Goal: Task Accomplishment & Management: Complete application form

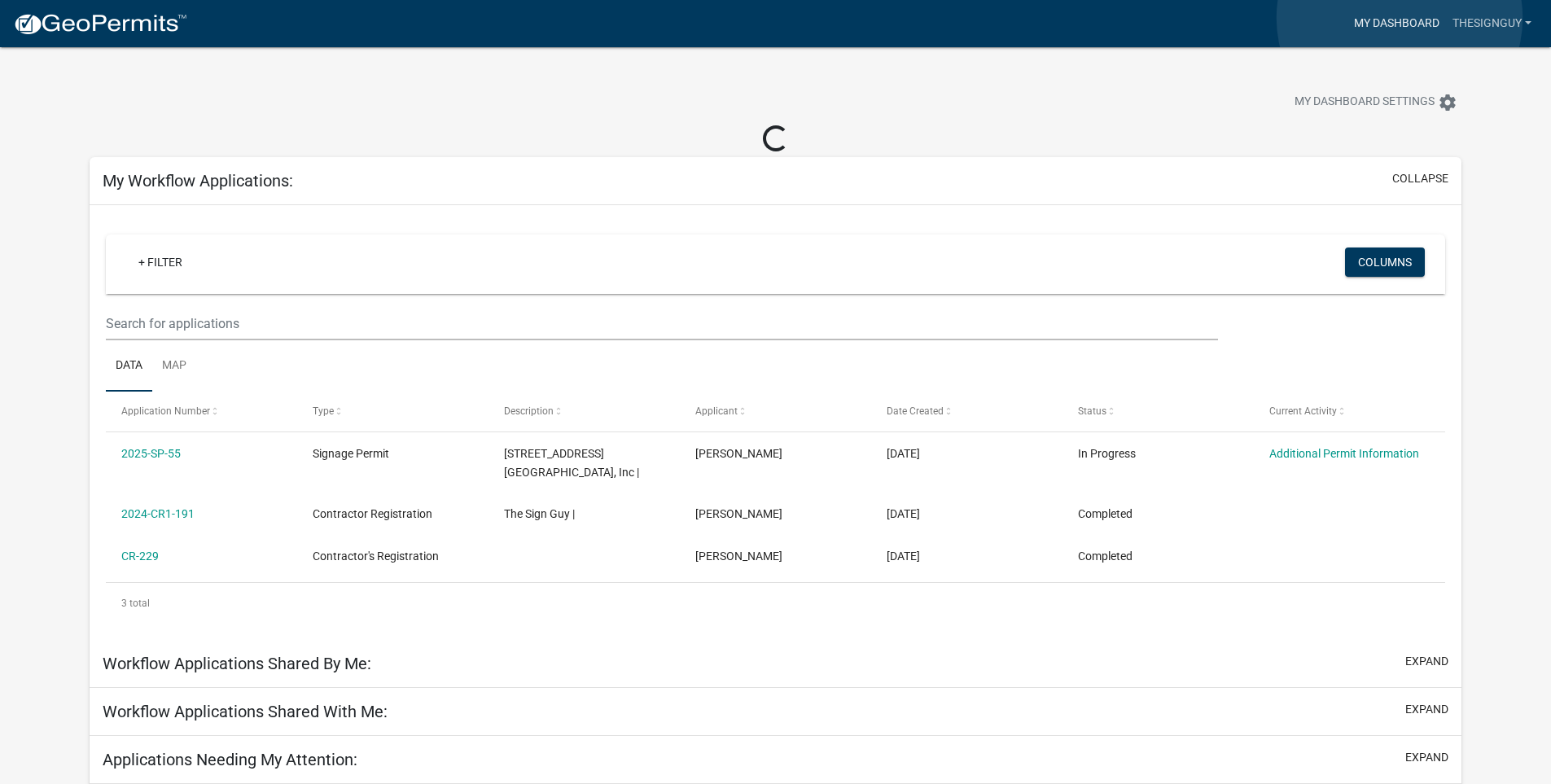
click at [1400, 18] on link "My Dashboard" at bounding box center [1397, 23] width 98 height 31
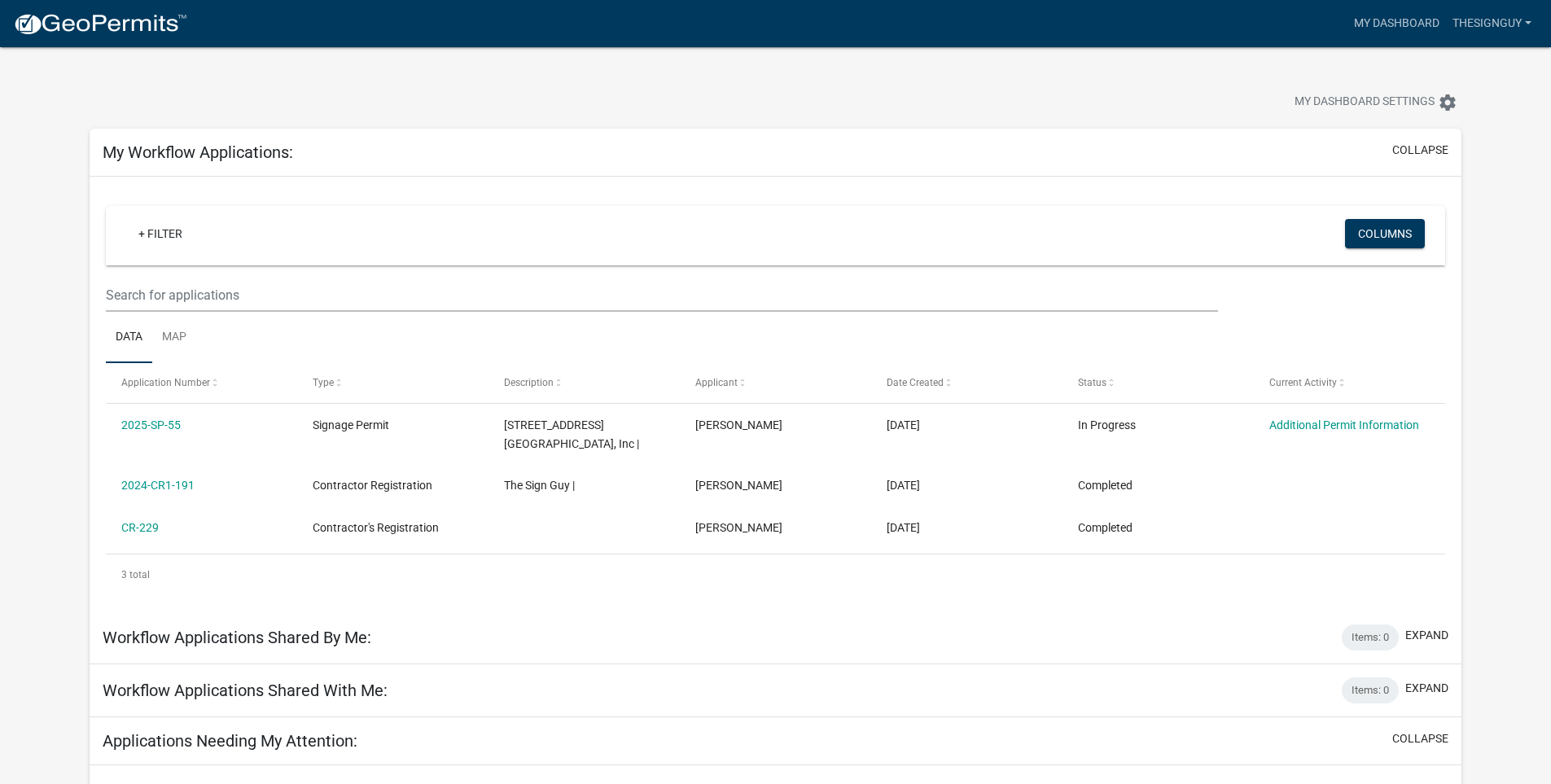
click at [90, 22] on img at bounding box center [100, 24] width 174 height 24
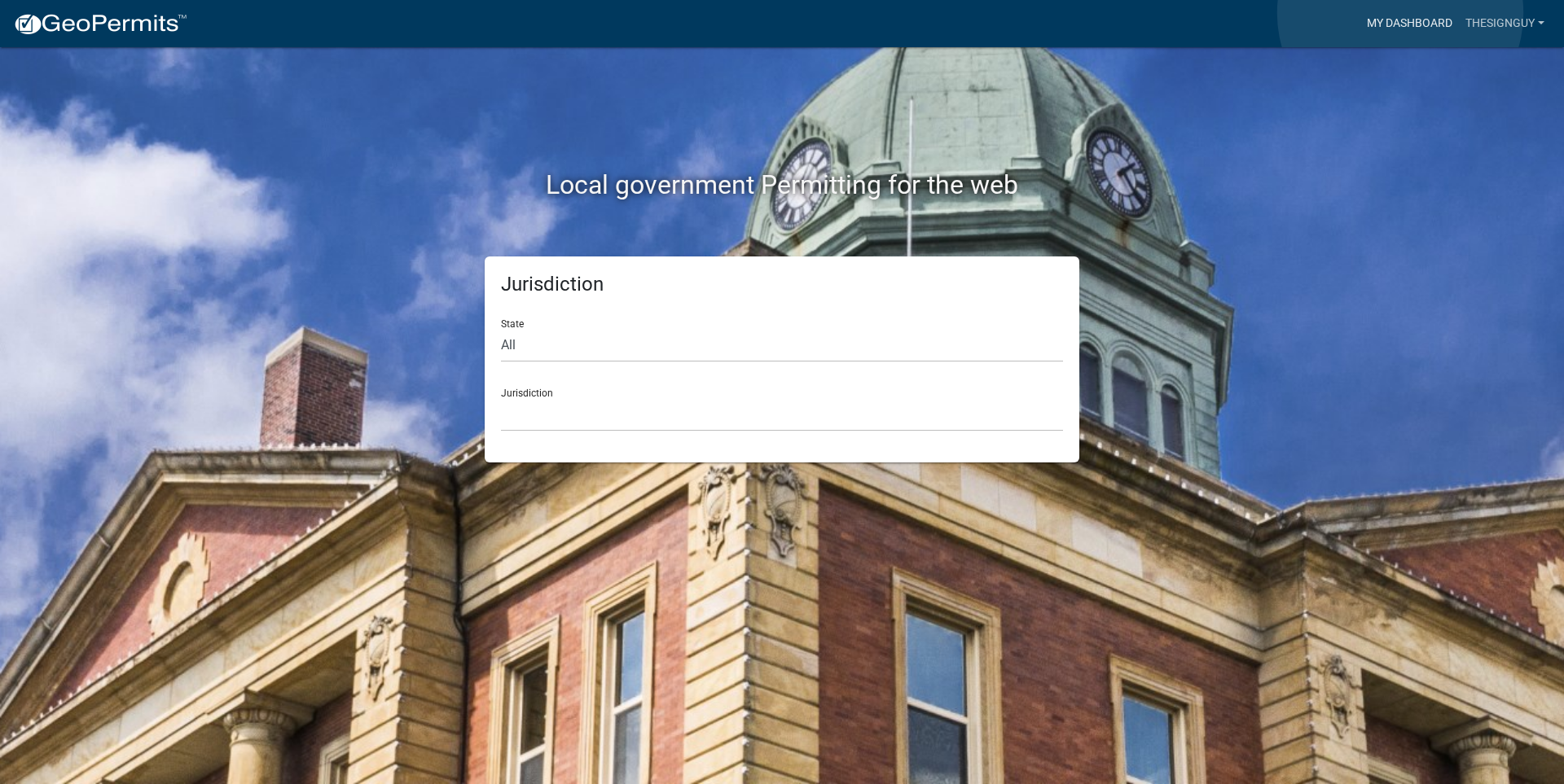
click at [1399, 13] on link "My Dashboard" at bounding box center [1409, 23] width 98 height 31
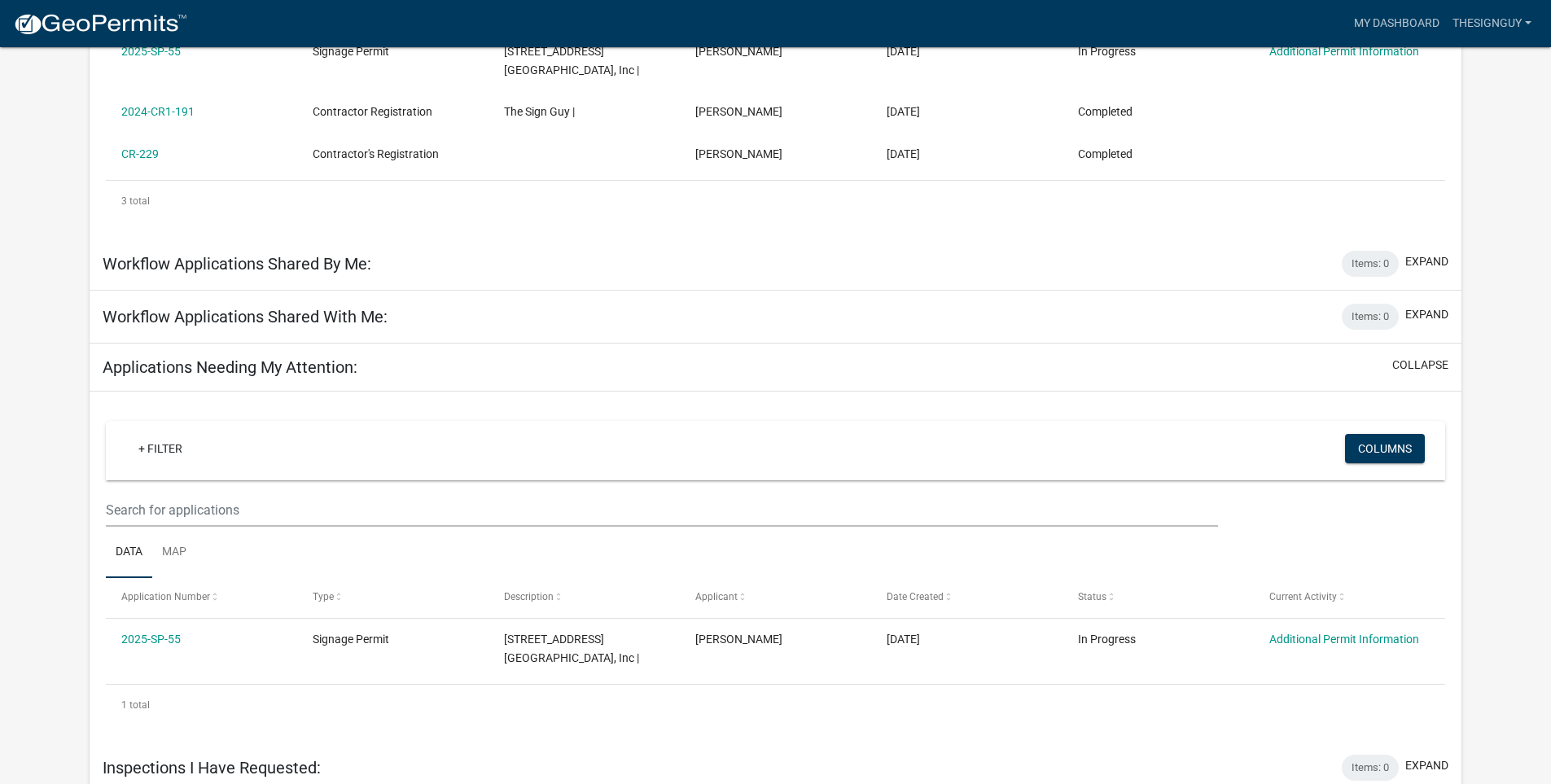
scroll to position [384, 0]
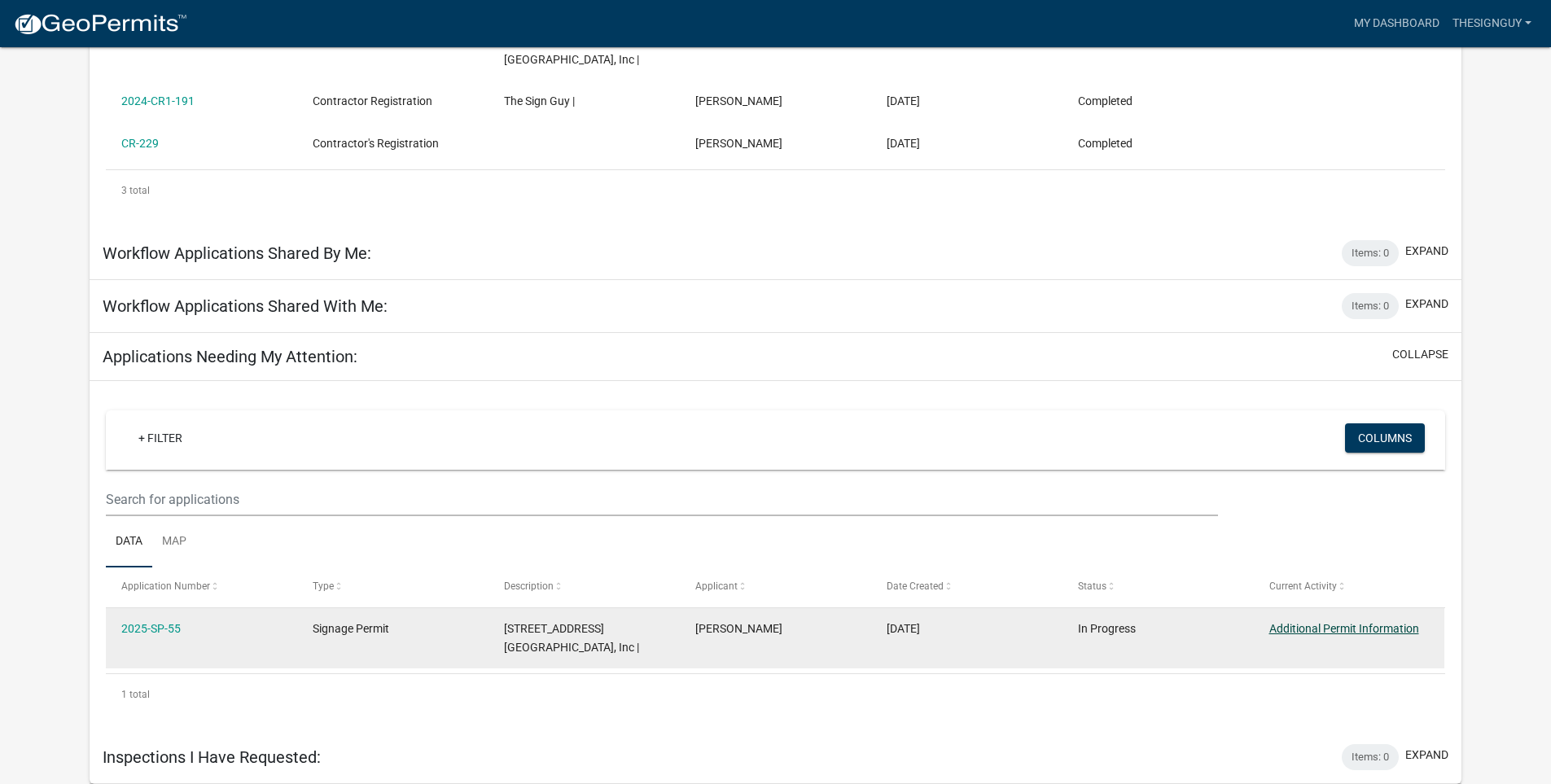
click at [1299, 632] on link "Additional Permit Information" at bounding box center [1344, 629] width 150 height 13
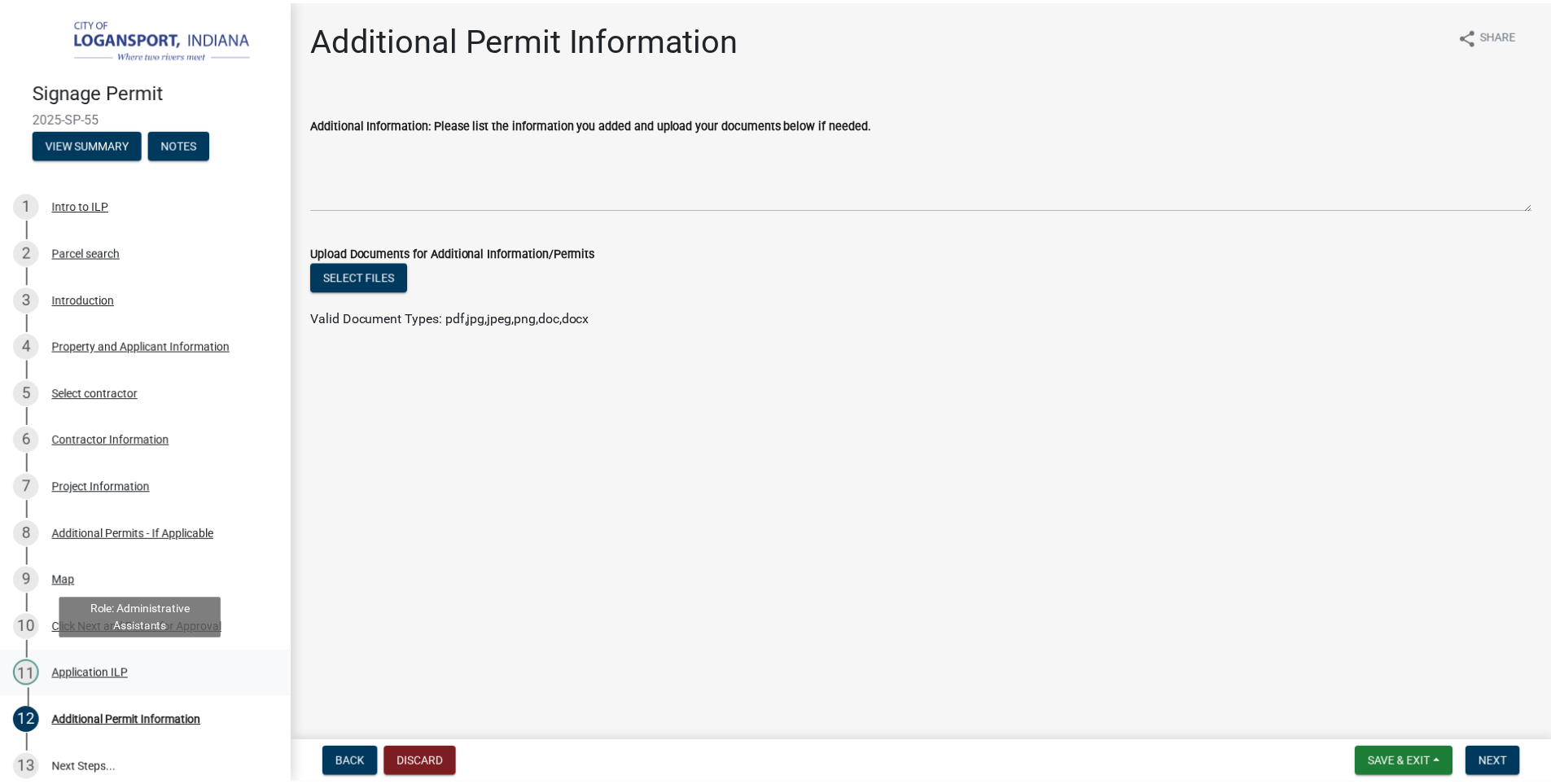
scroll to position [156, 0]
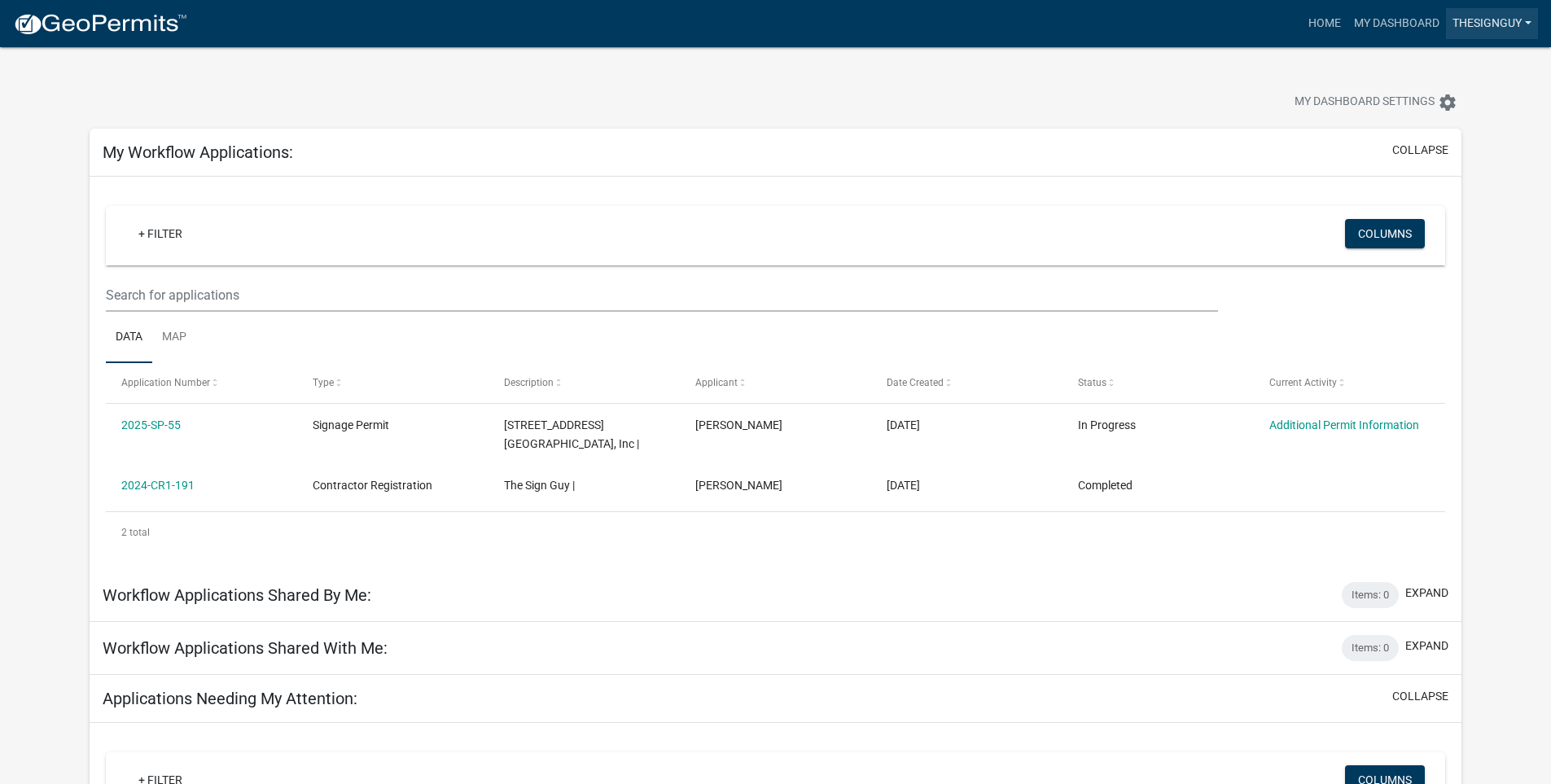
click at [1532, 19] on link "Thesignguy" at bounding box center [1492, 23] width 92 height 31
click at [1439, 98] on link "Contractor Profile" at bounding box center [1469, 106] width 139 height 39
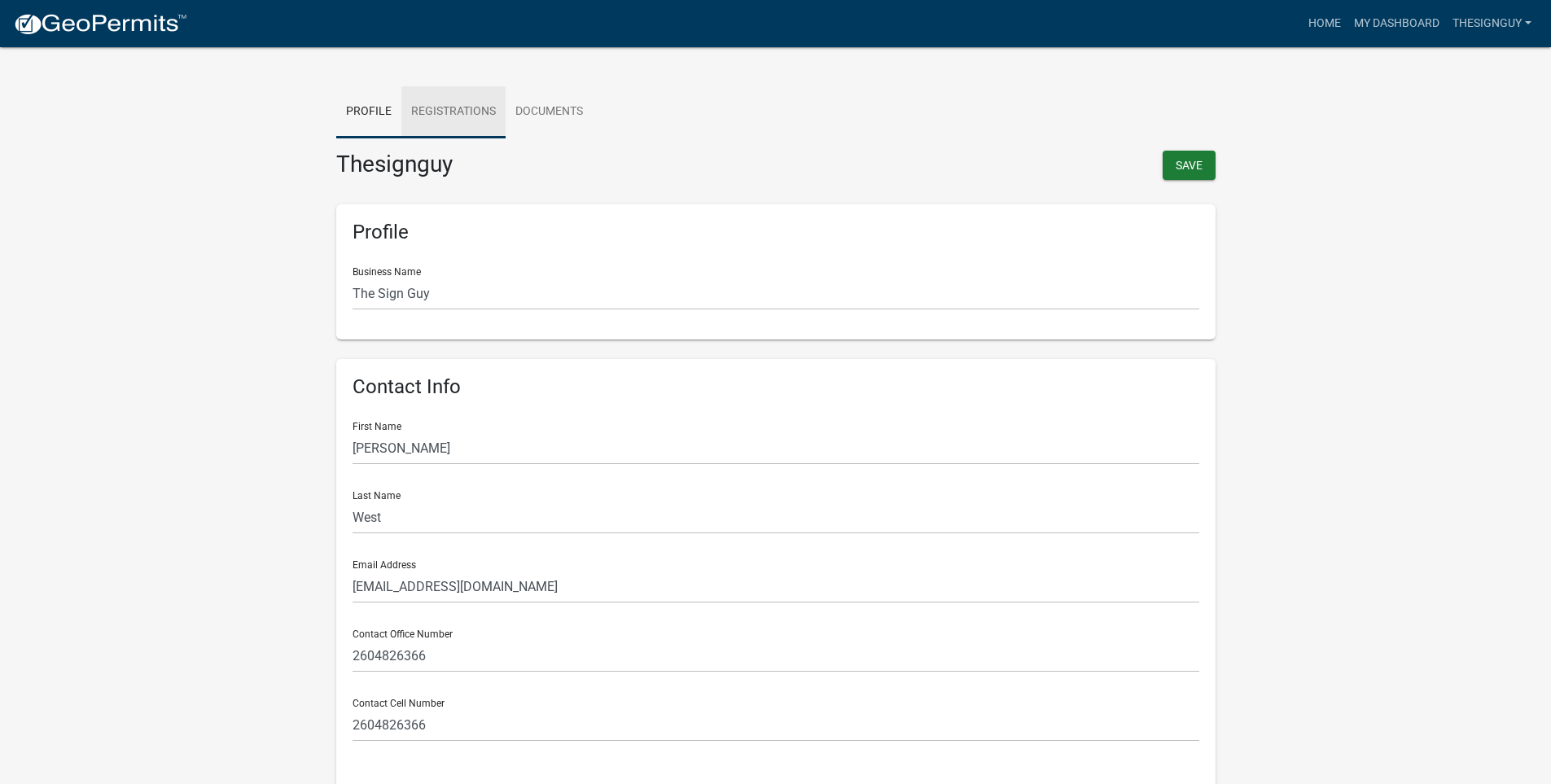
click at [467, 112] on link "Registrations" at bounding box center [453, 112] width 105 height 52
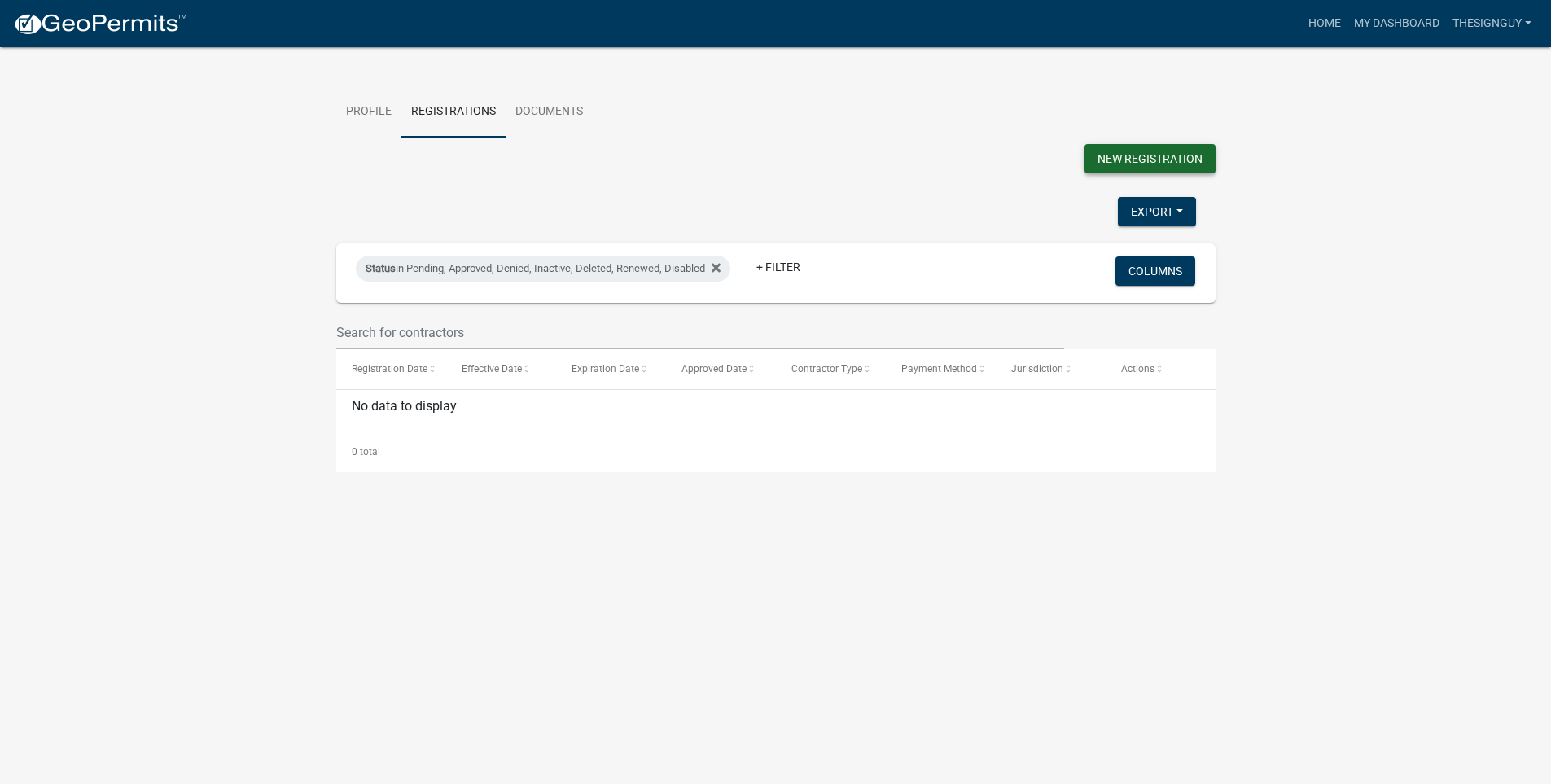
click at [1123, 161] on button "New Registration" at bounding box center [1150, 158] width 131 height 29
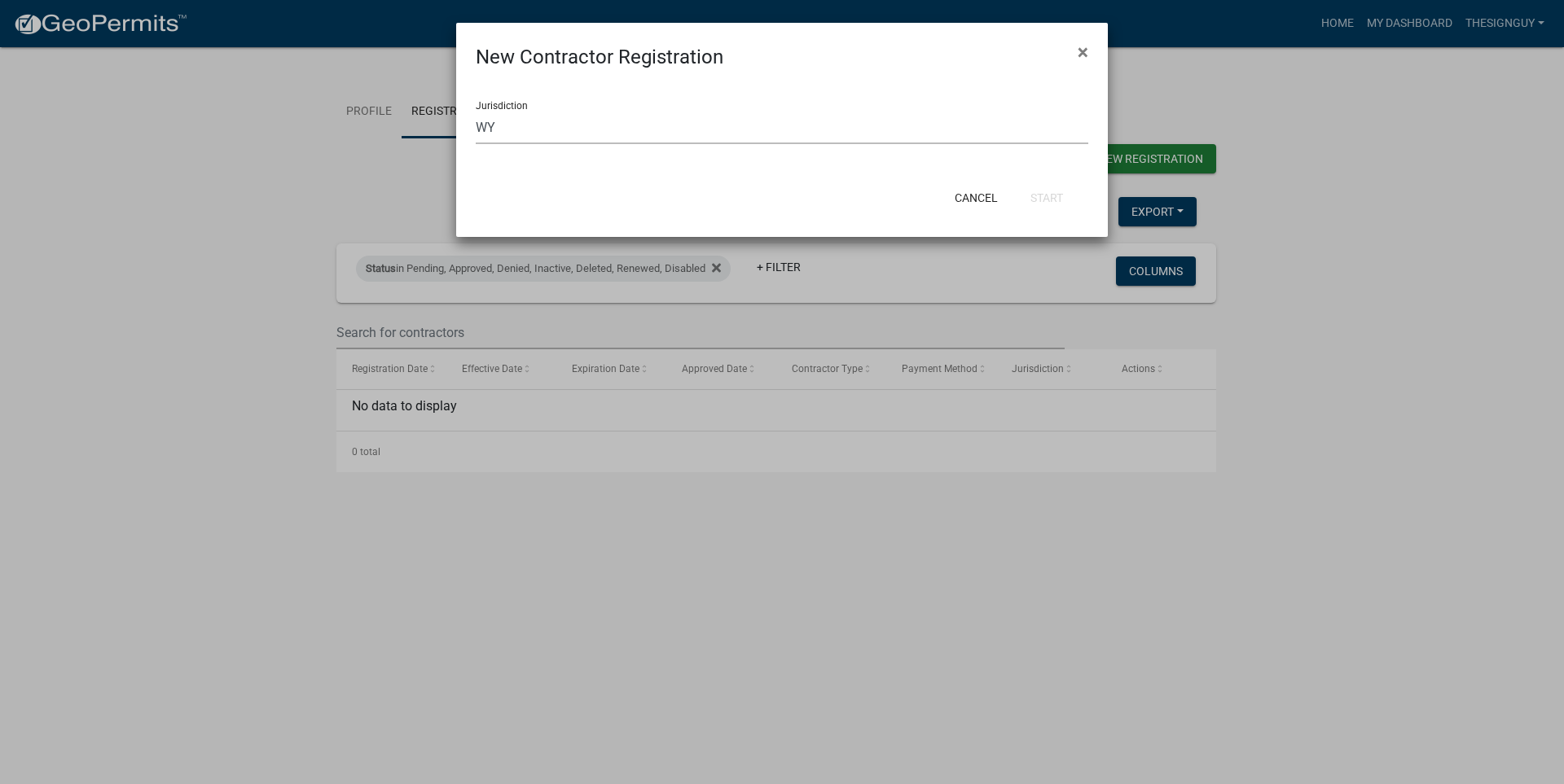
click at [573, 131] on select "Select a jurisdiction CO [GEOGRAPHIC_DATA], [US_STATE] [GEOGRAPHIC_DATA] [GEOGR…" at bounding box center [782, 127] width 612 height 34
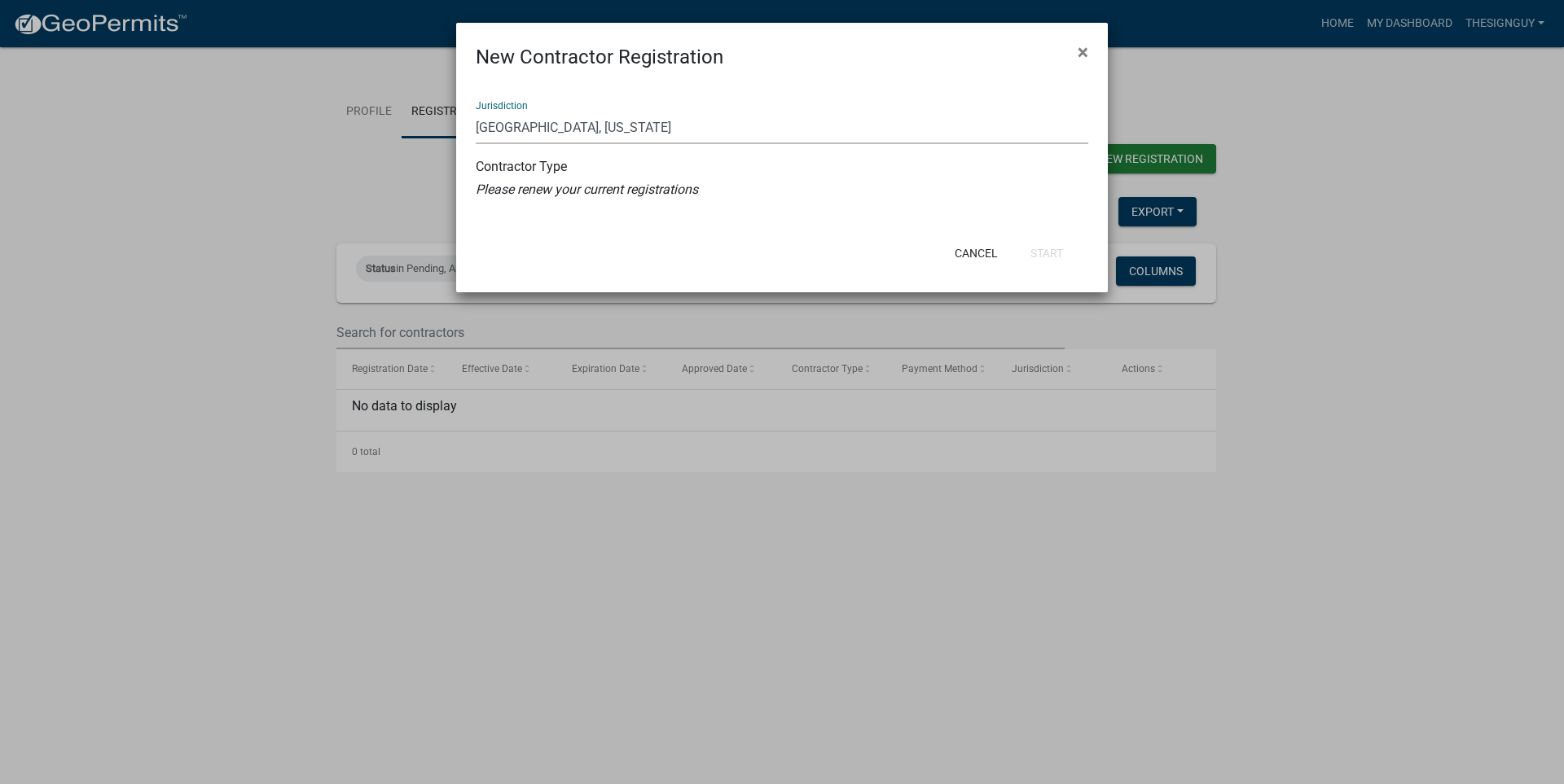
click at [639, 127] on select "Select a jurisdiction CO [GEOGRAPHIC_DATA], [US_STATE] [GEOGRAPHIC_DATA] [GEOGR…" at bounding box center [782, 127] width 612 height 34
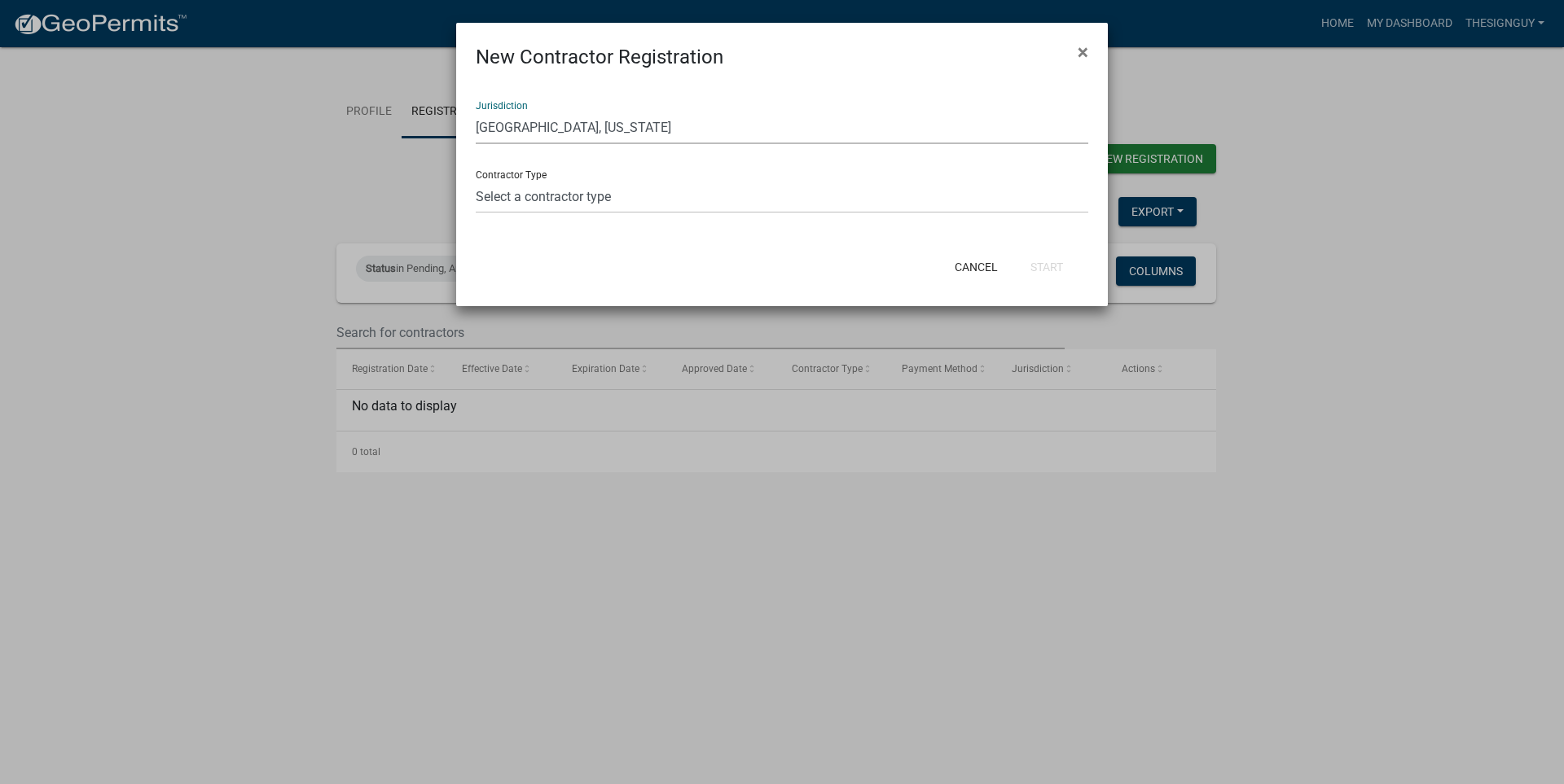
drag, startPoint x: 535, startPoint y: 132, endPoint x: 552, endPoint y: 128, distance: 17.5
click at [535, 132] on select "Select a jurisdiction CO [GEOGRAPHIC_DATA], [US_STATE] [GEOGRAPHIC_DATA] [GEOGR…" at bounding box center [782, 127] width 612 height 34
select select "e83051a1-35f7-4d2b-b6eb-ceb05714767d"
click at [476, 110] on select "Select a jurisdiction CO [GEOGRAPHIC_DATA], [US_STATE] [GEOGRAPHIC_DATA] [GEOGR…" at bounding box center [782, 127] width 612 height 34
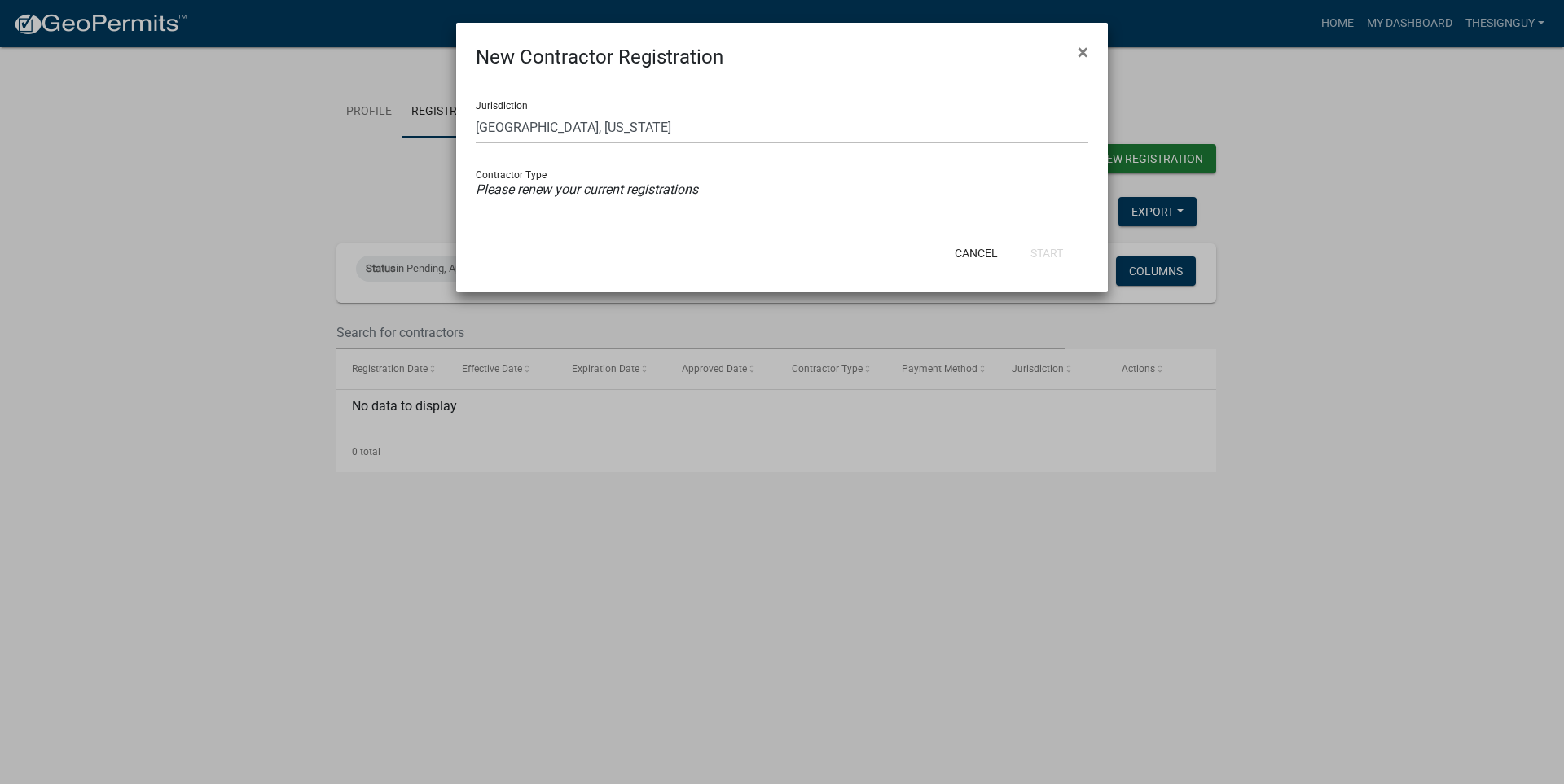
click at [645, 203] on div "Jurisdiction Select a jurisdiction CO [GEOGRAPHIC_DATA], [US_STATE] [GEOGRAPHIC…" at bounding box center [782, 152] width 652 height 161
click at [989, 252] on button "Cancel" at bounding box center [976, 252] width 69 height 29
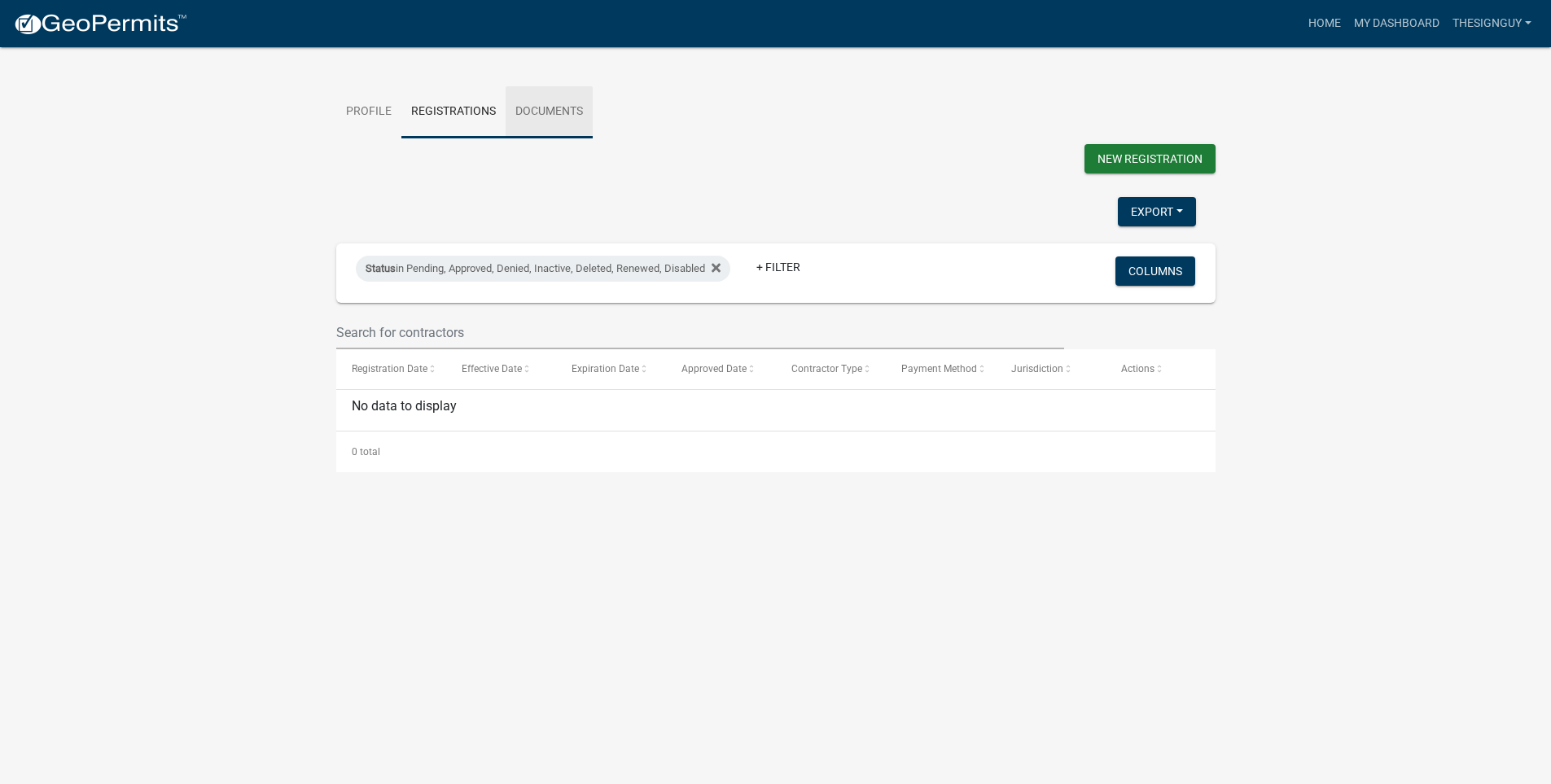
click at [512, 102] on link "Documents" at bounding box center [549, 112] width 87 height 52
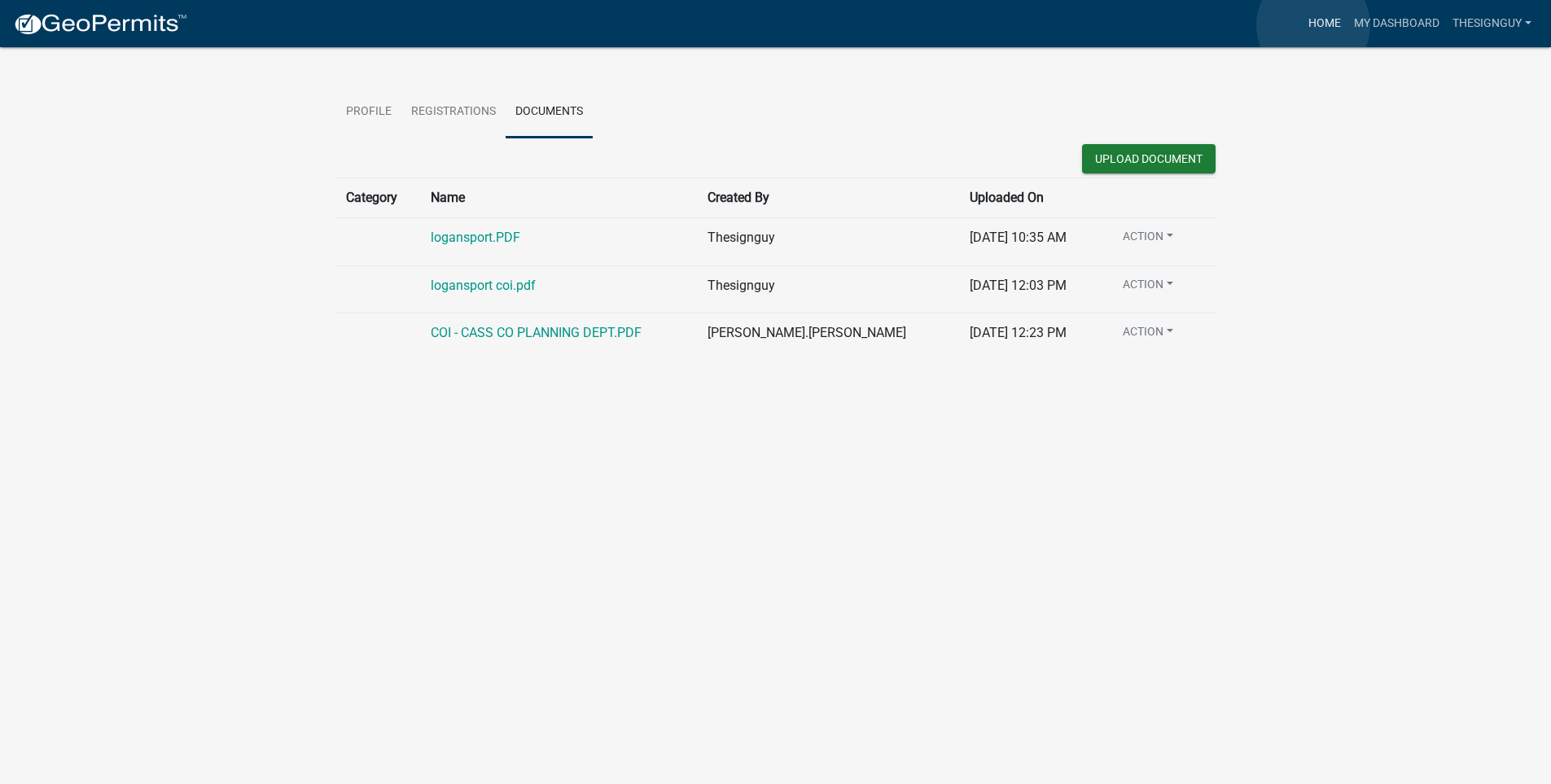
click at [1314, 25] on link "Home" at bounding box center [1325, 23] width 46 height 31
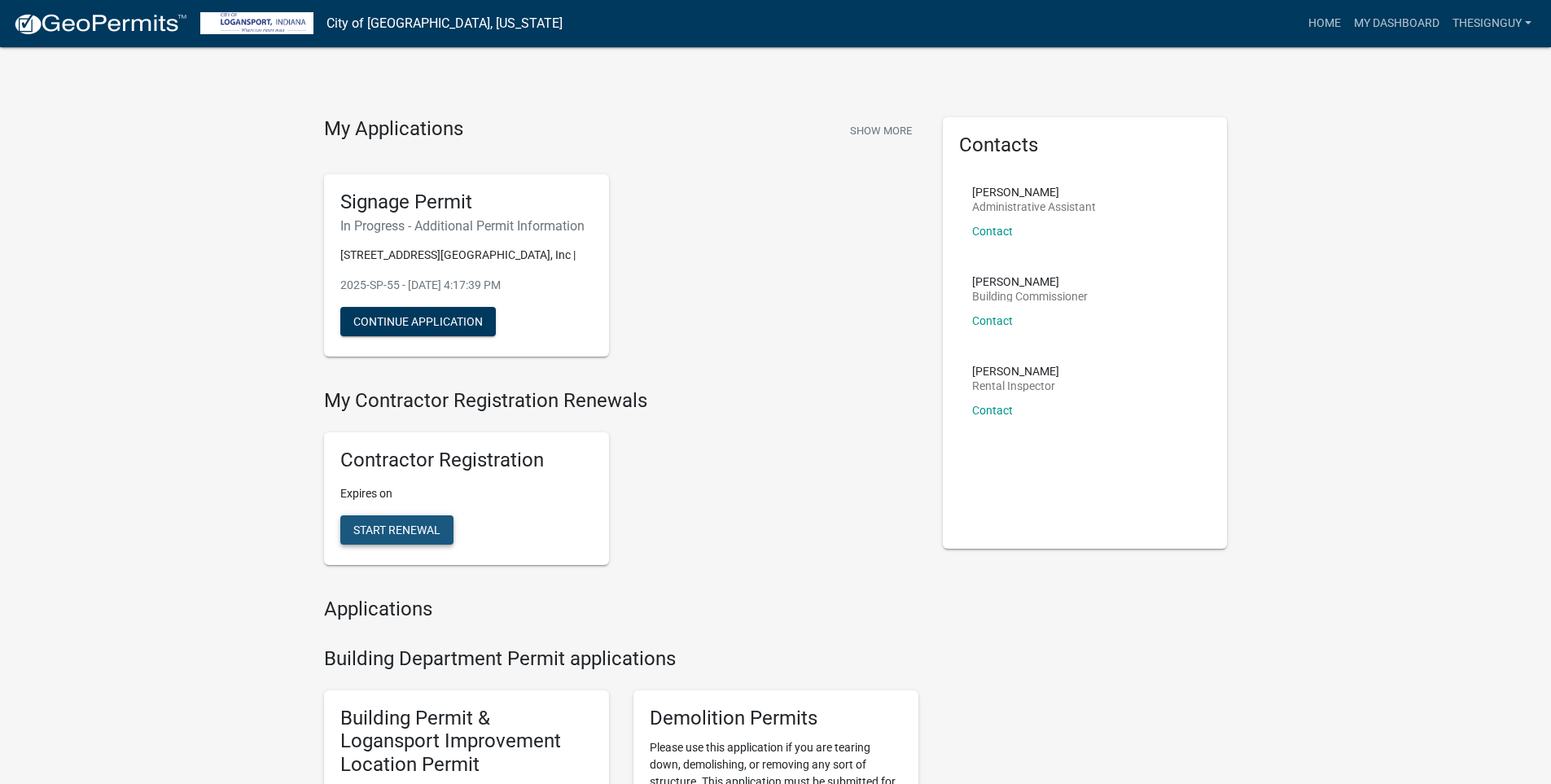
click at [364, 527] on span "Start Renewal" at bounding box center [396, 530] width 87 height 13
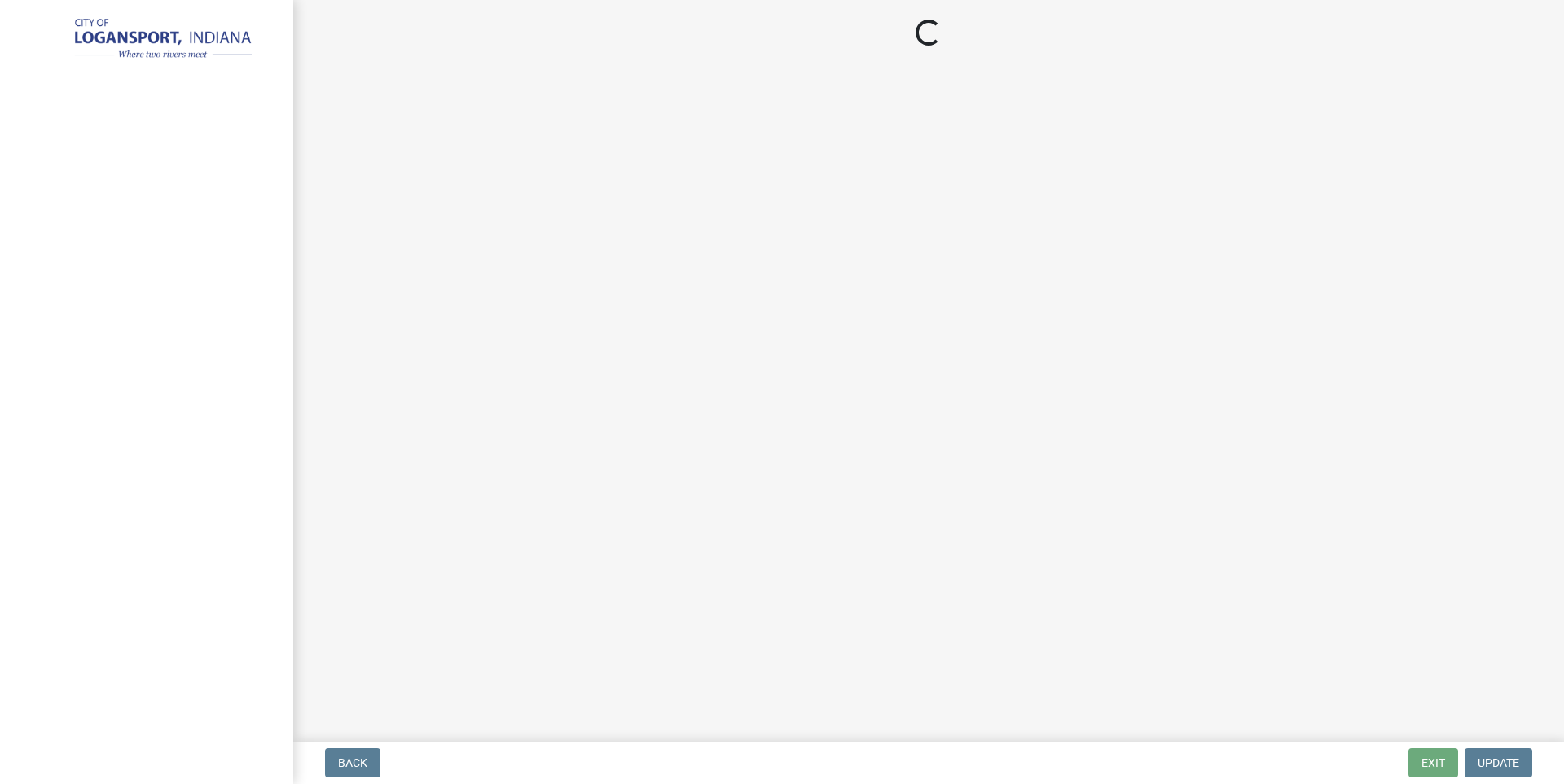
select select "IN"
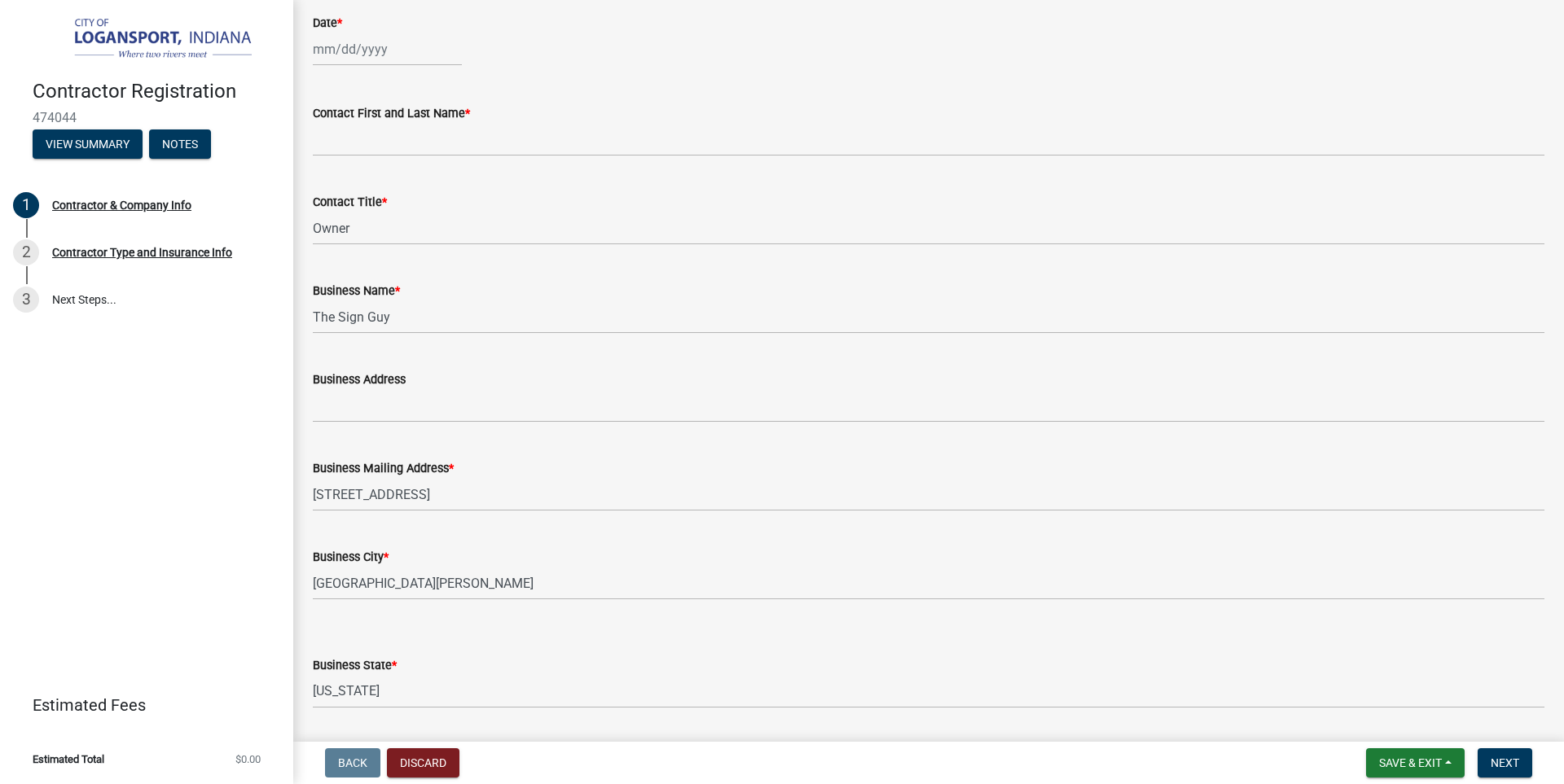
scroll to position [81, 0]
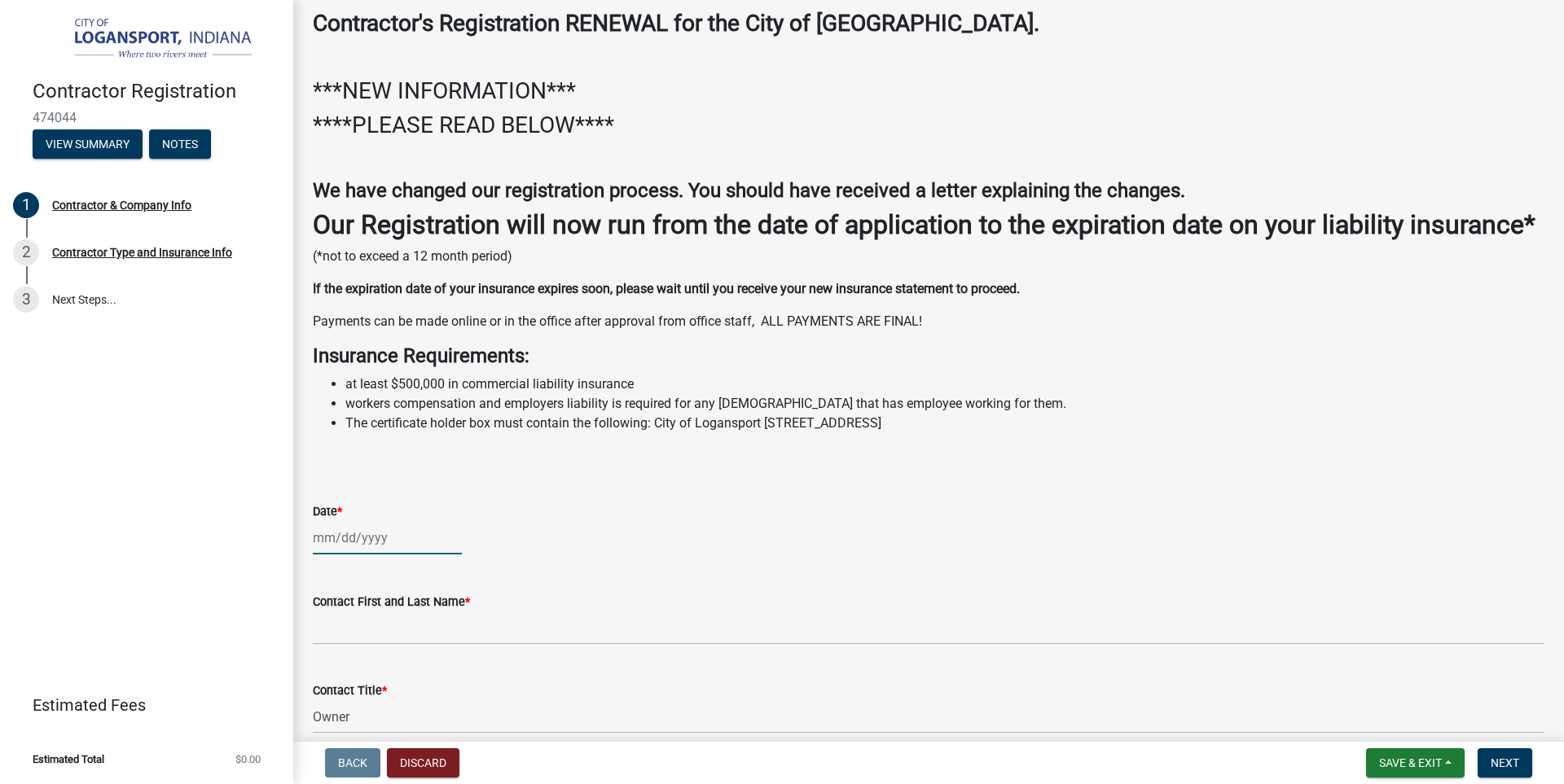
click at [373, 554] on div at bounding box center [387, 538] width 149 height 34
select select "9"
select select "2025"
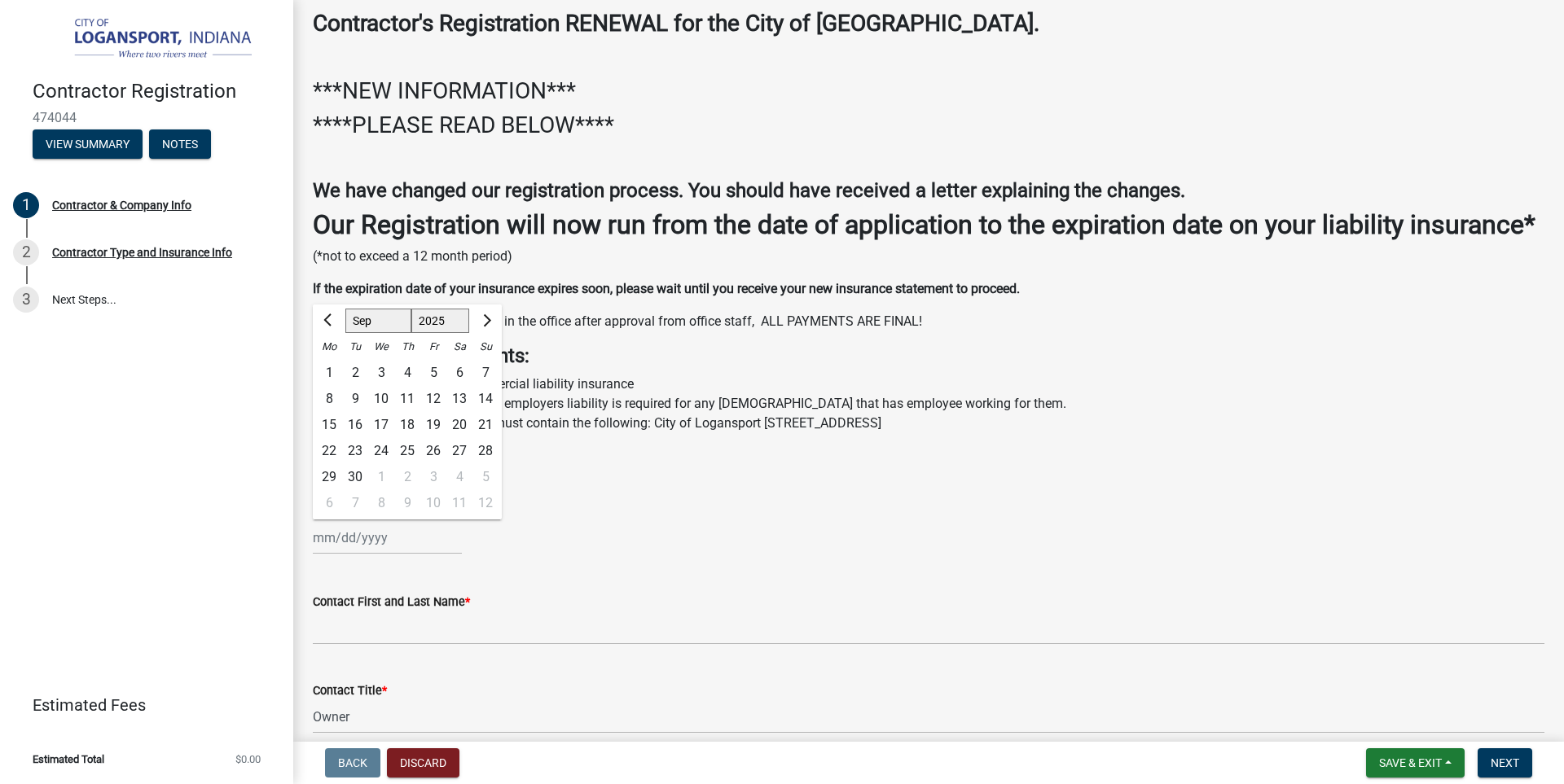
click at [625, 465] on p at bounding box center [928, 455] width 1231 height 20
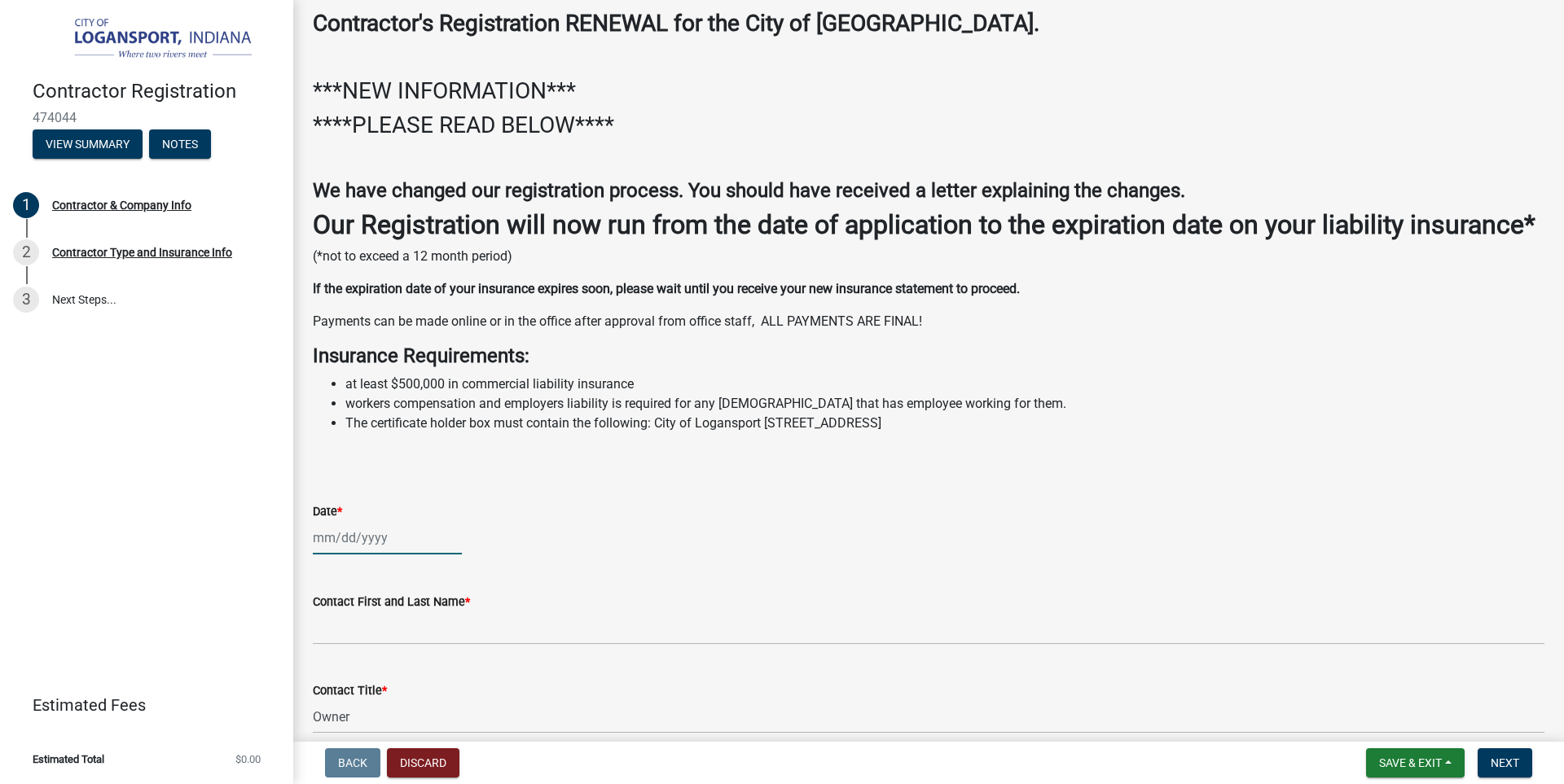
click at [336, 554] on div at bounding box center [387, 538] width 149 height 34
select select "9"
select select "2025"
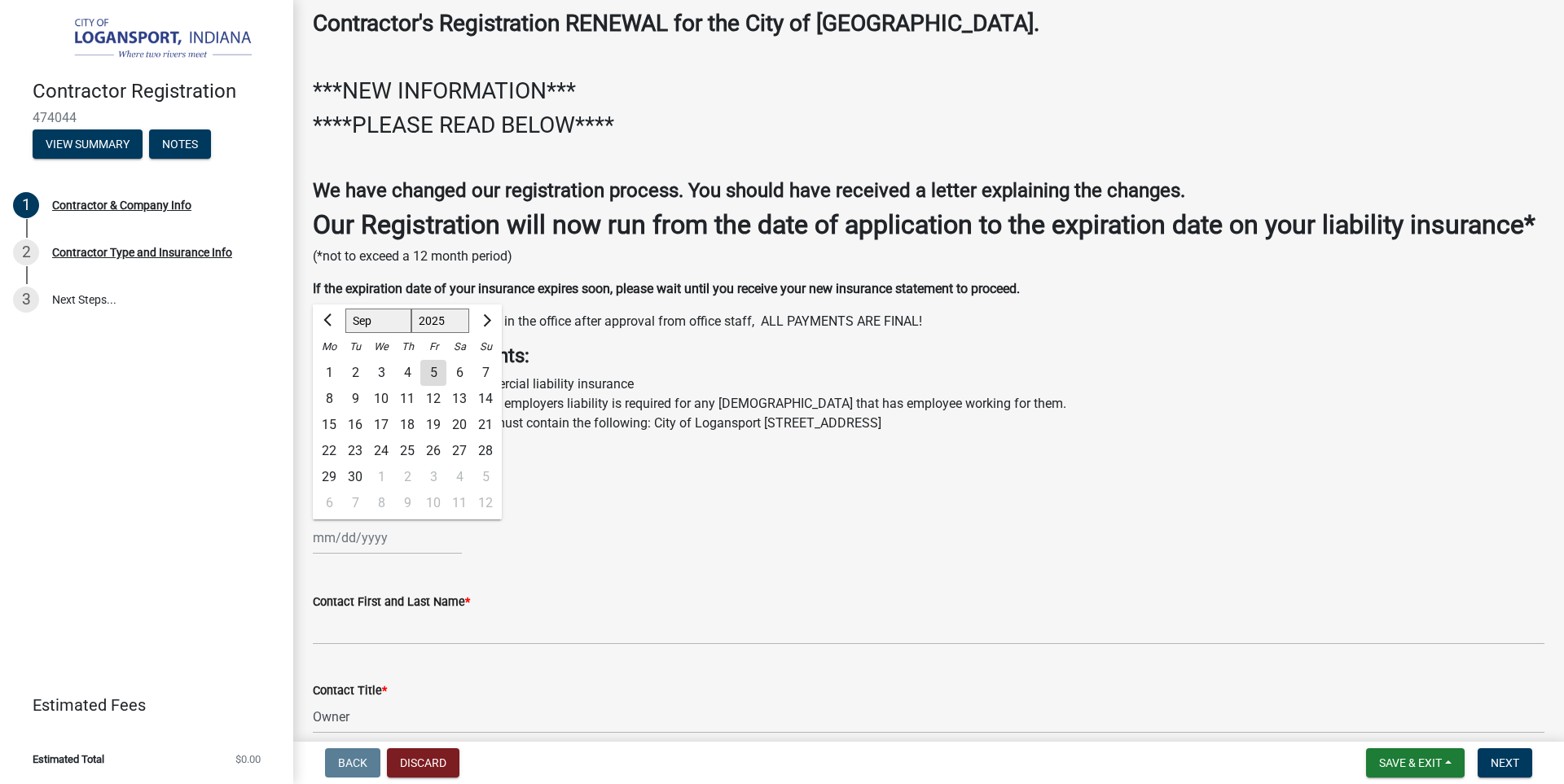
click at [432, 386] on div "5" at bounding box center [433, 373] width 26 height 26
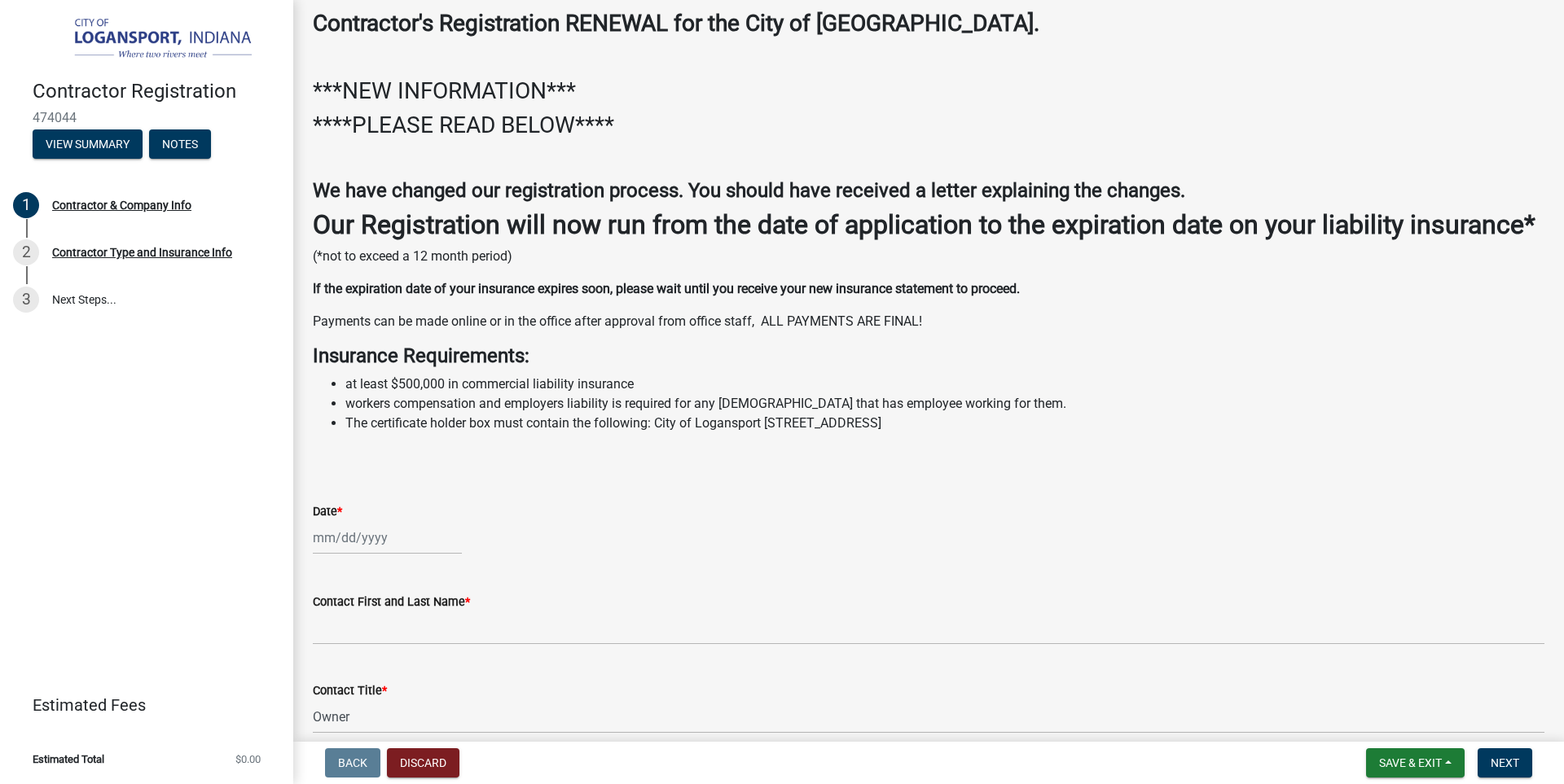
type input "[DATE]"
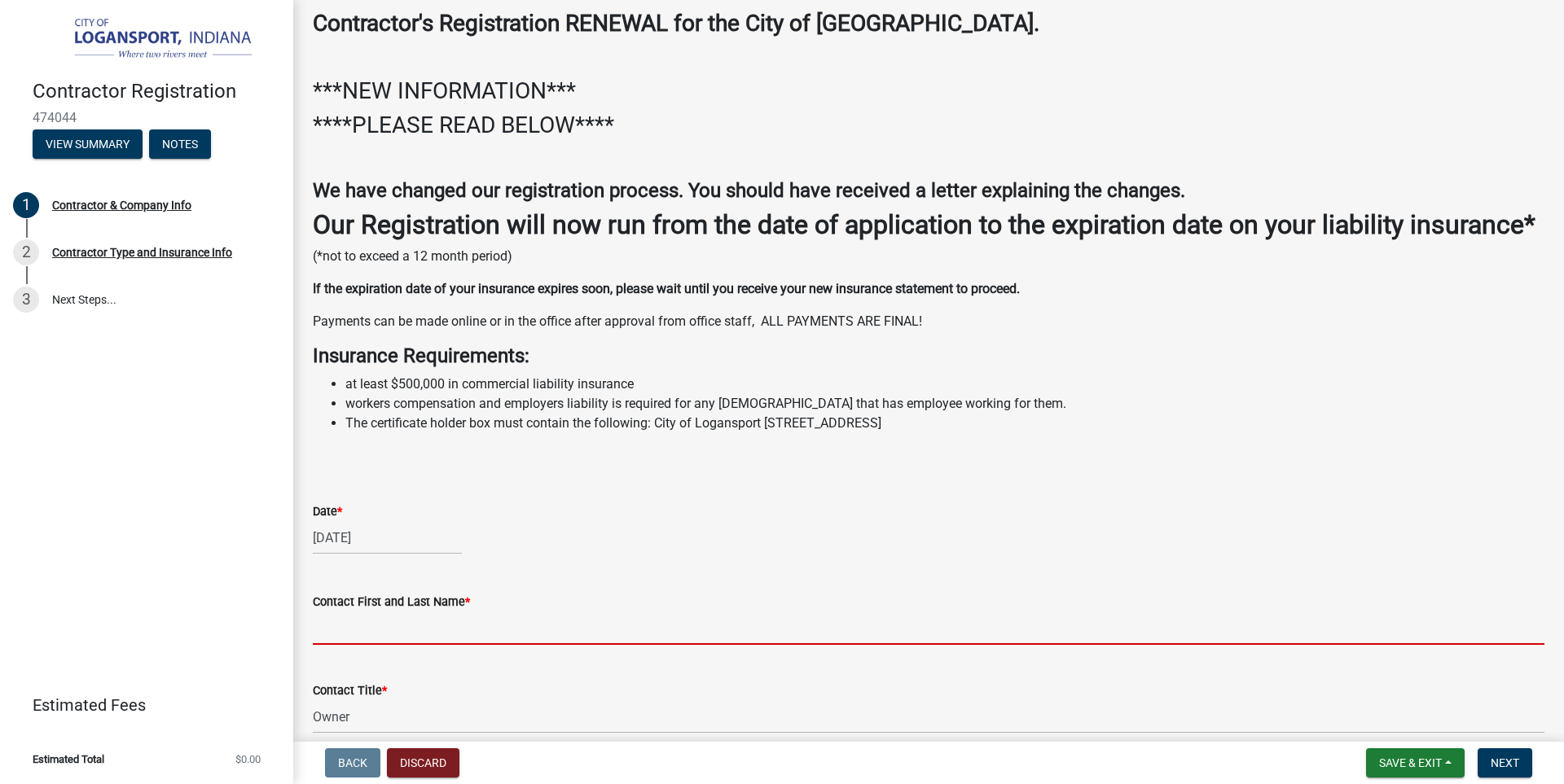
click at [350, 645] on input "Contact First and Last Name *" at bounding box center [928, 628] width 1231 height 34
type input "[PERSON_NAME]"
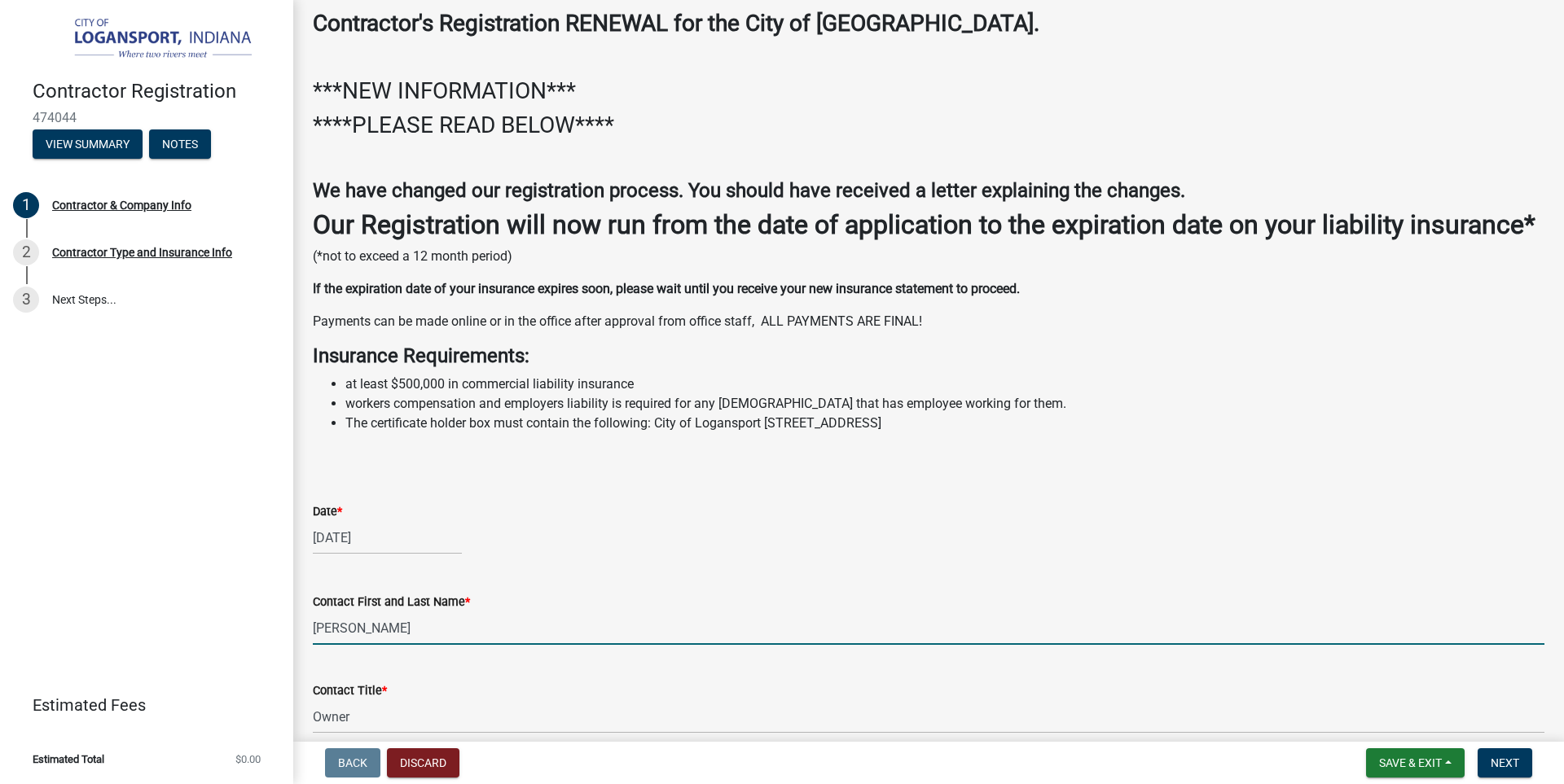
type input "[STREET_ADDRESS]"
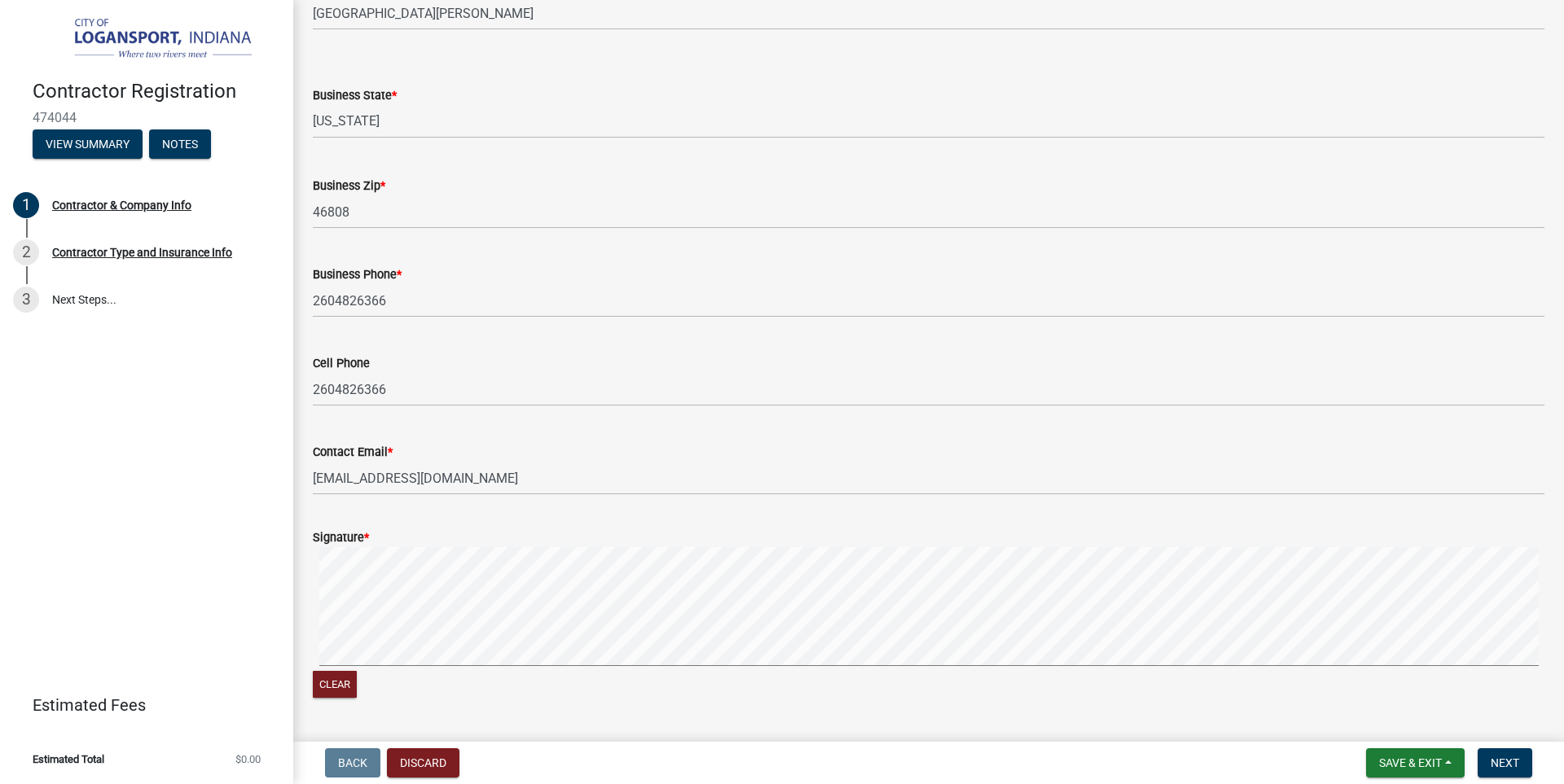
scroll to position [1216, 0]
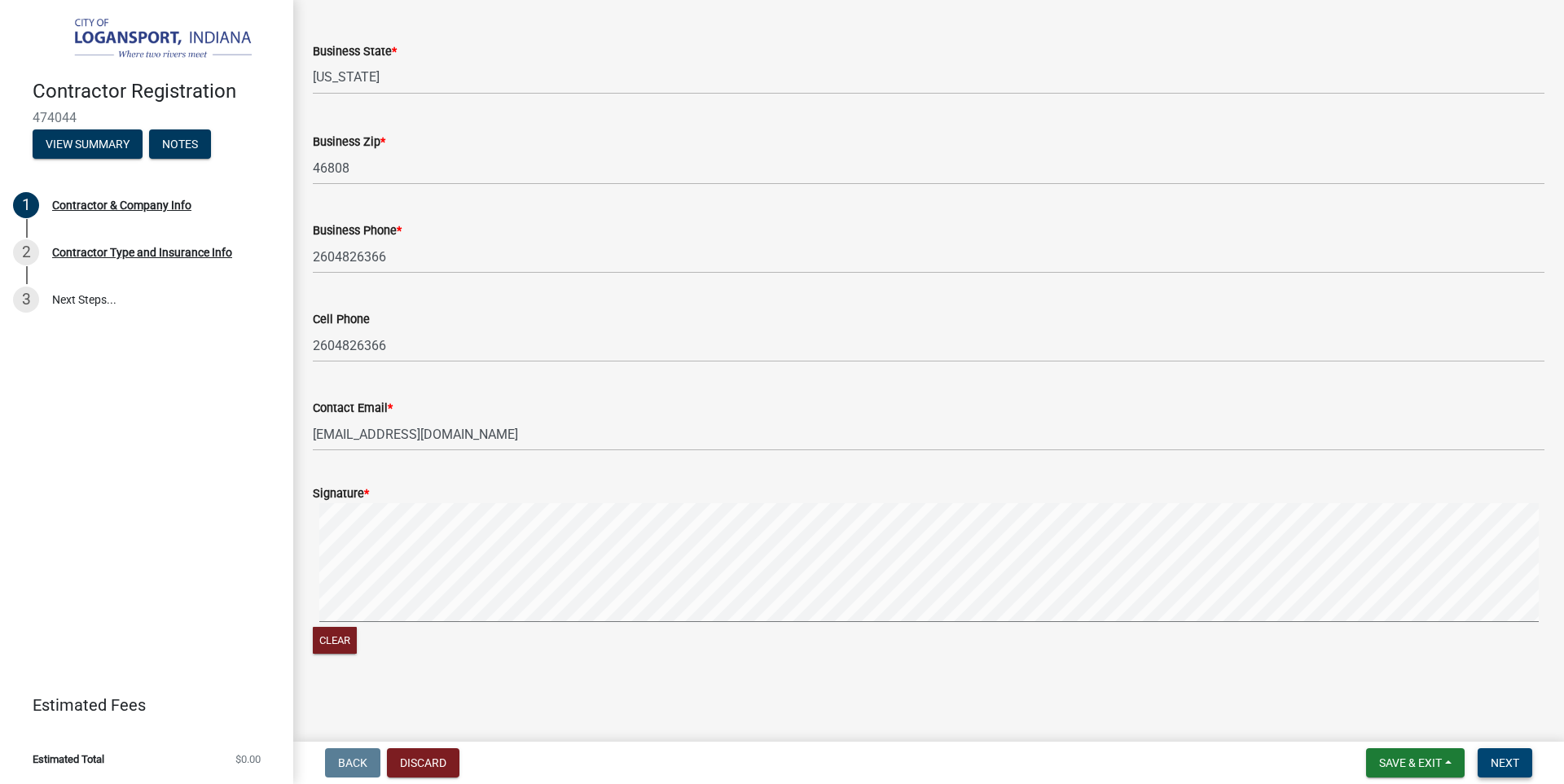
click at [1500, 757] on span "Next" at bounding box center [1504, 763] width 28 height 13
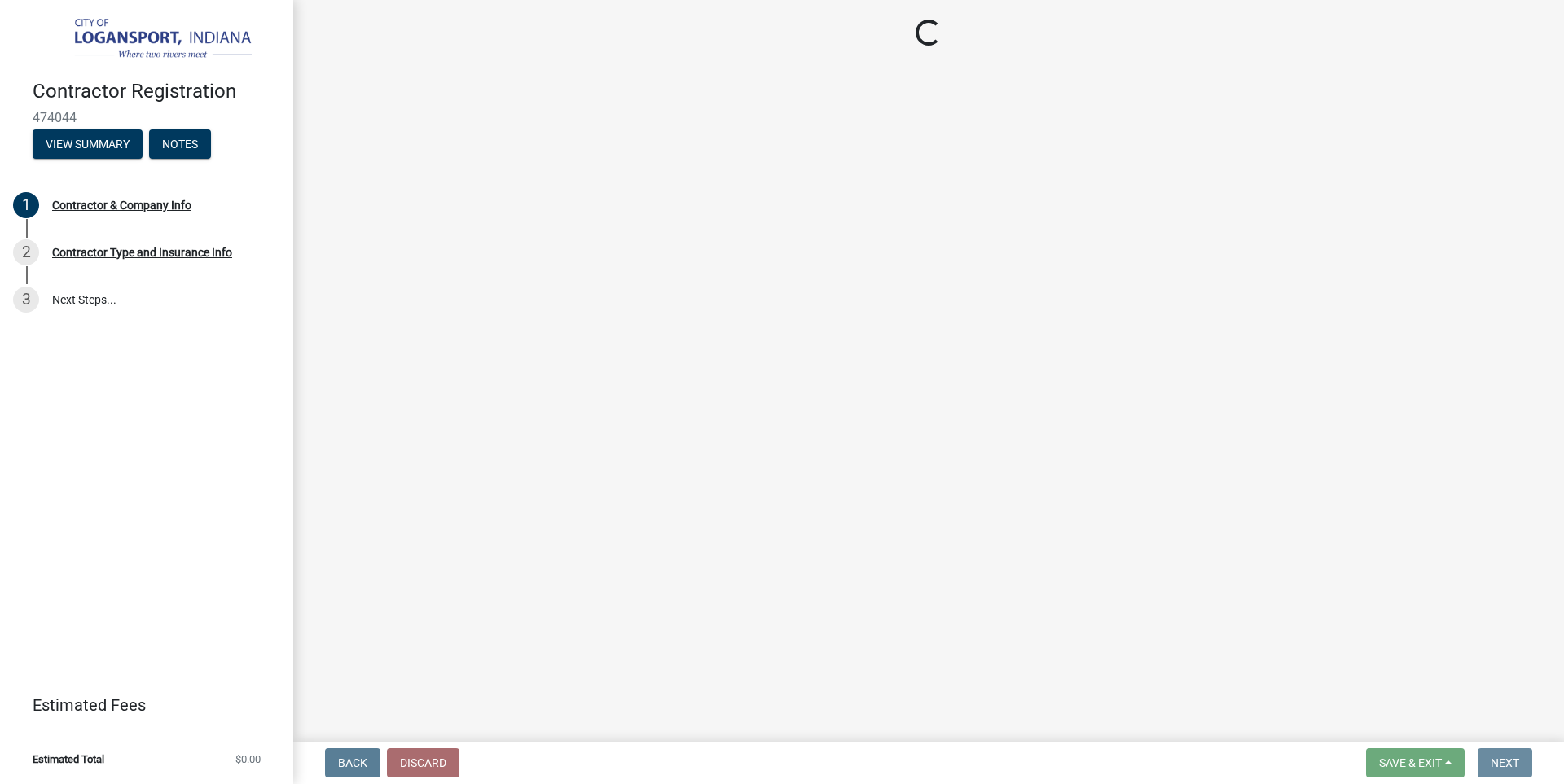
scroll to position [0, 0]
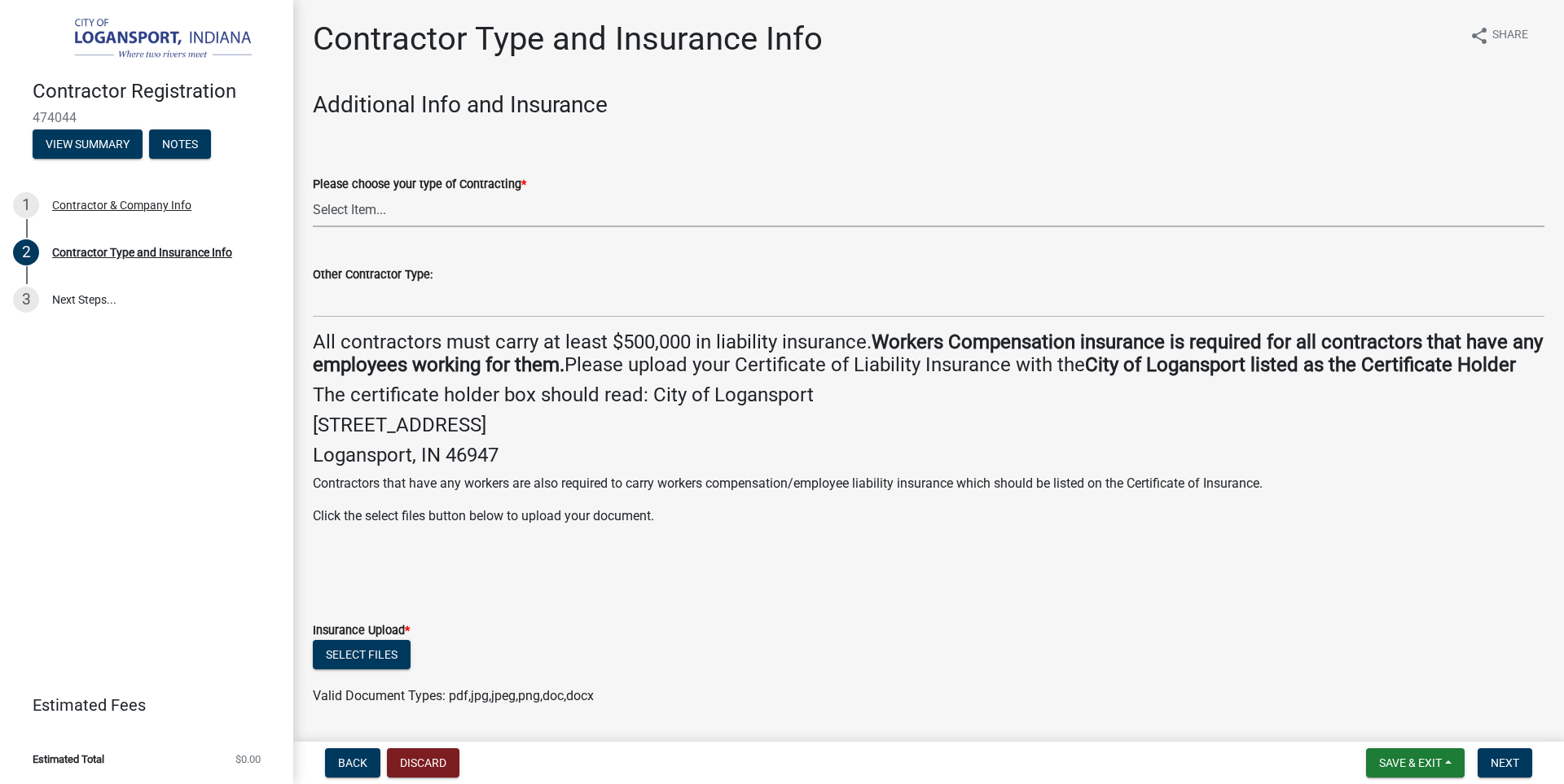
click at [388, 209] on select "Select Item... Plumber General HVAC Other Roofer Tree Service Demolition" at bounding box center [928, 210] width 1231 height 34
click at [313, 193] on select "Select Item... Plumber General HVAC Other Roofer Tree Service Demolition" at bounding box center [928, 210] width 1231 height 34
select select "73fa514f-962c-4cd7-b720-93935cffebfa"
click at [350, 244] on div "Other Contractor Type:" at bounding box center [928, 279] width 1231 height 76
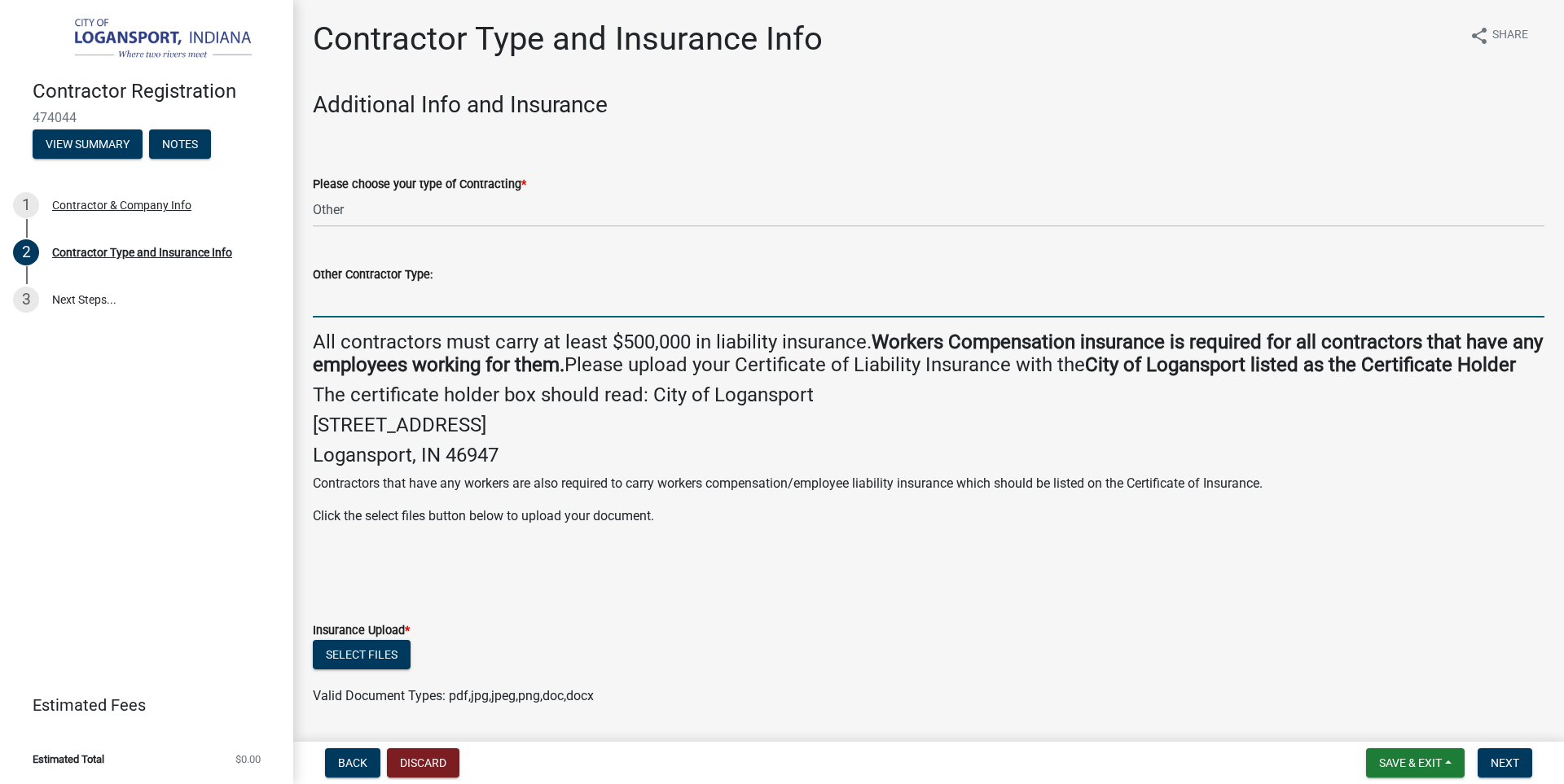
click at [358, 300] on input "Other Contractor Type:" at bounding box center [928, 301] width 1231 height 34
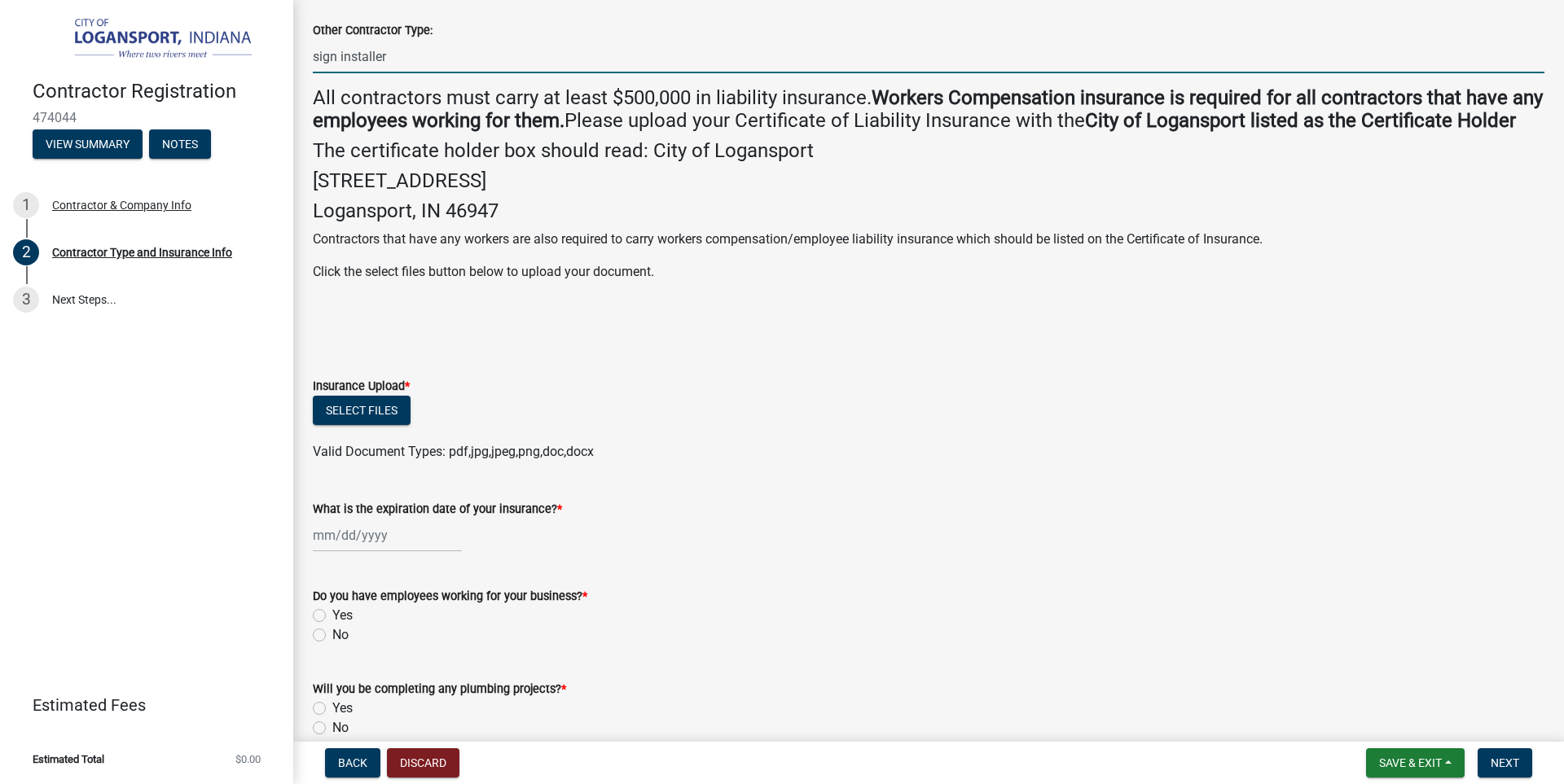
scroll to position [325, 0]
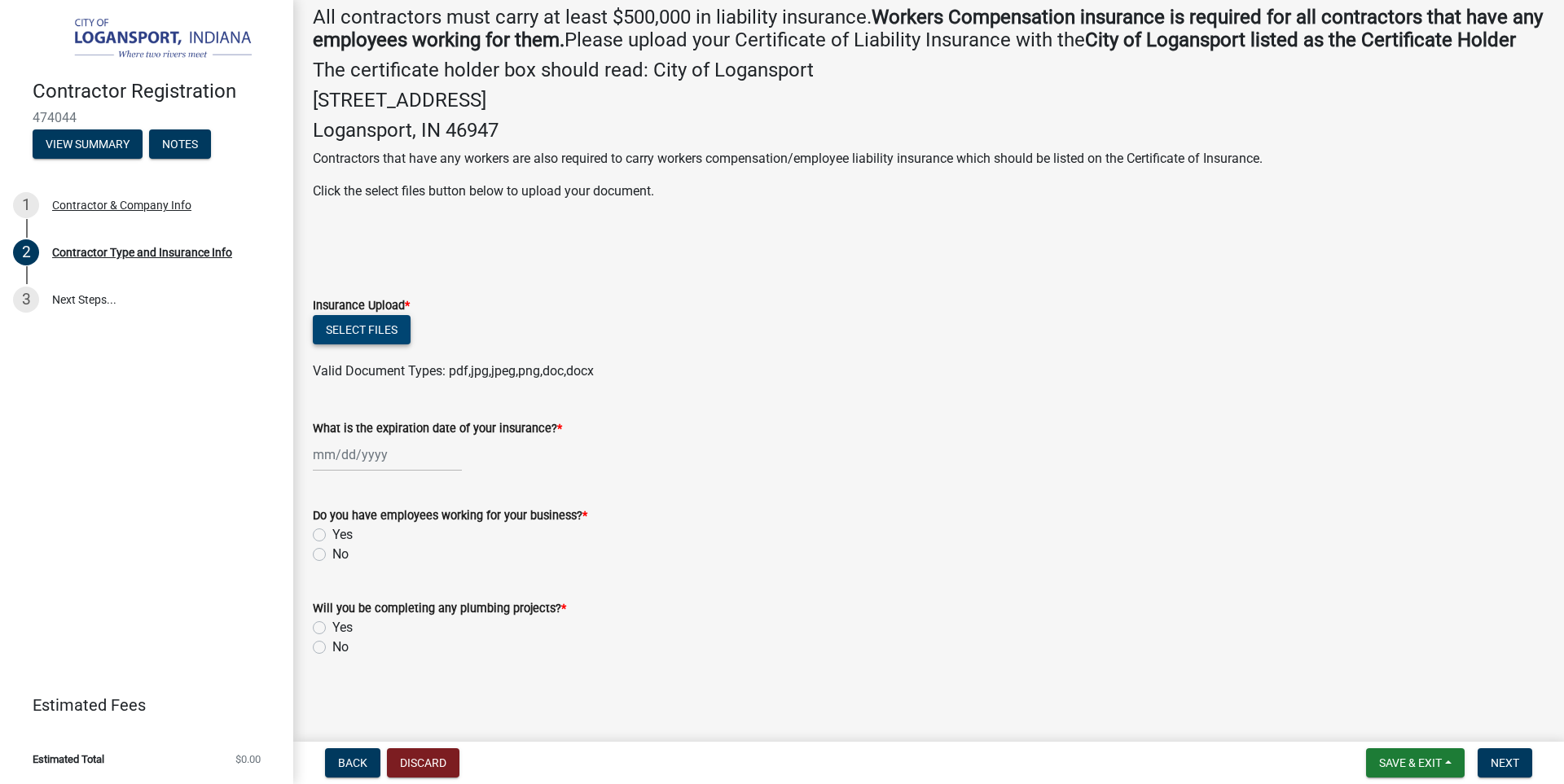
type input "sign installer"
click at [370, 344] on button "Select files" at bounding box center [362, 329] width 98 height 29
click at [770, 545] on div "Yes" at bounding box center [928, 535] width 1231 height 20
